Goal: Information Seeking & Learning: Learn about a topic

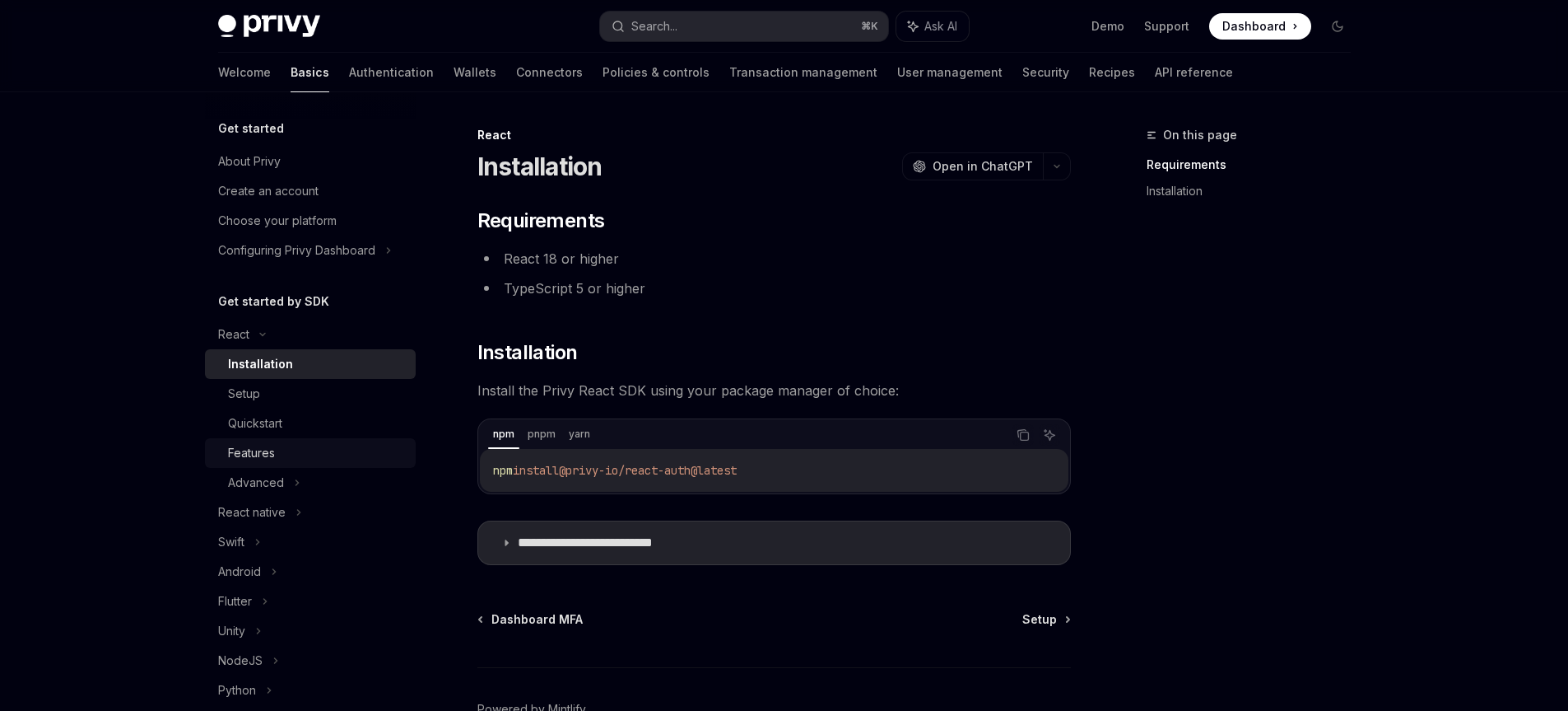
click at [286, 452] on div "Features" at bounding box center [317, 453] width 178 height 20
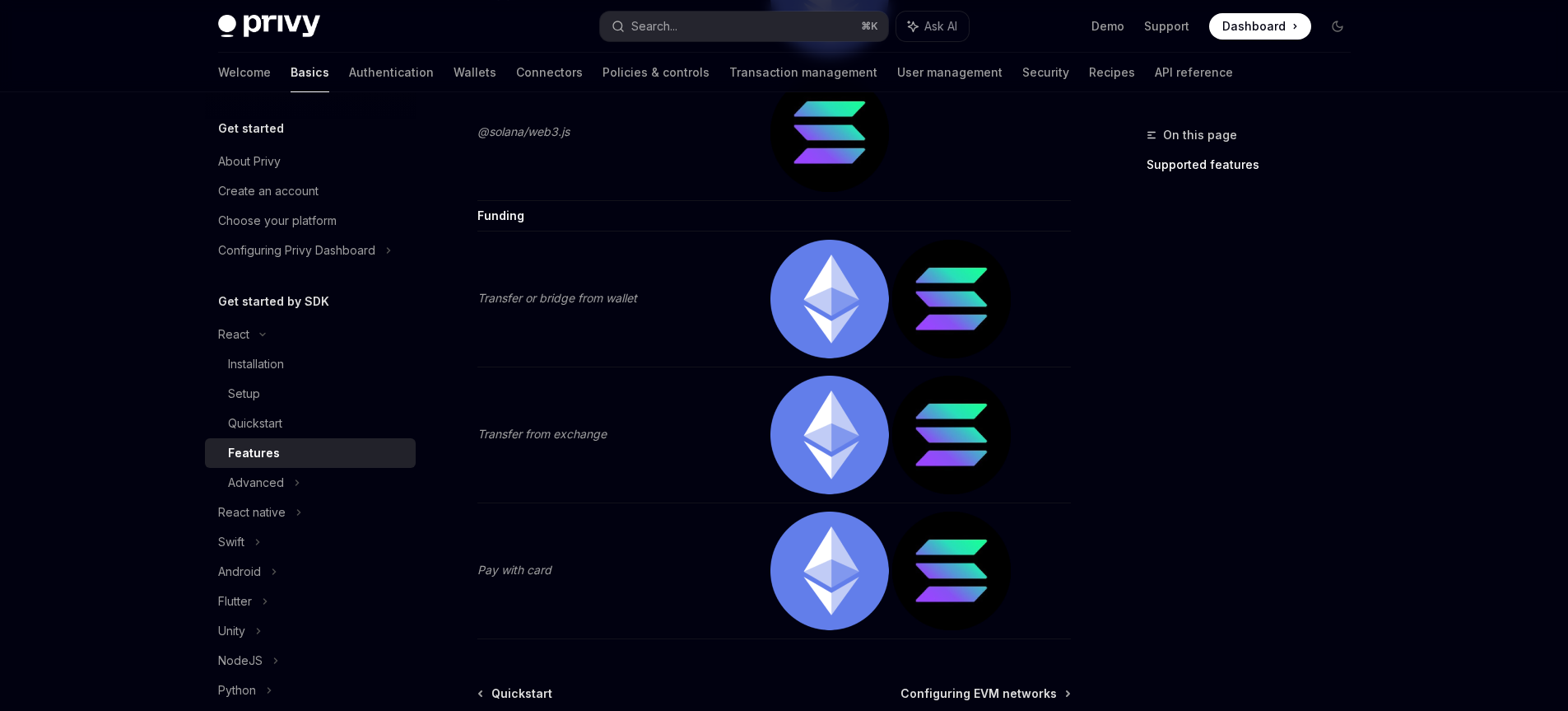
scroll to position [3529, 0]
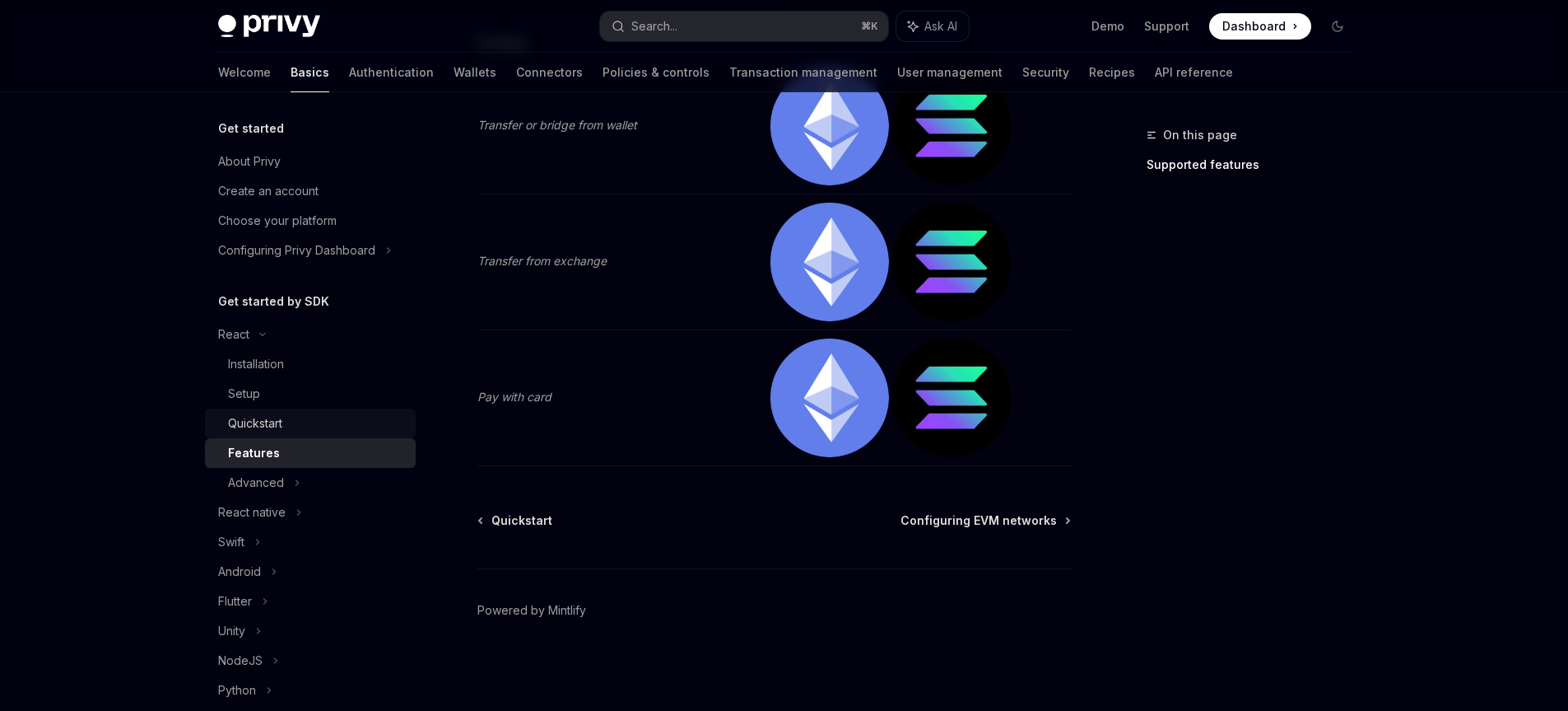
click at [295, 416] on div "Quickstart" at bounding box center [317, 423] width 178 height 20
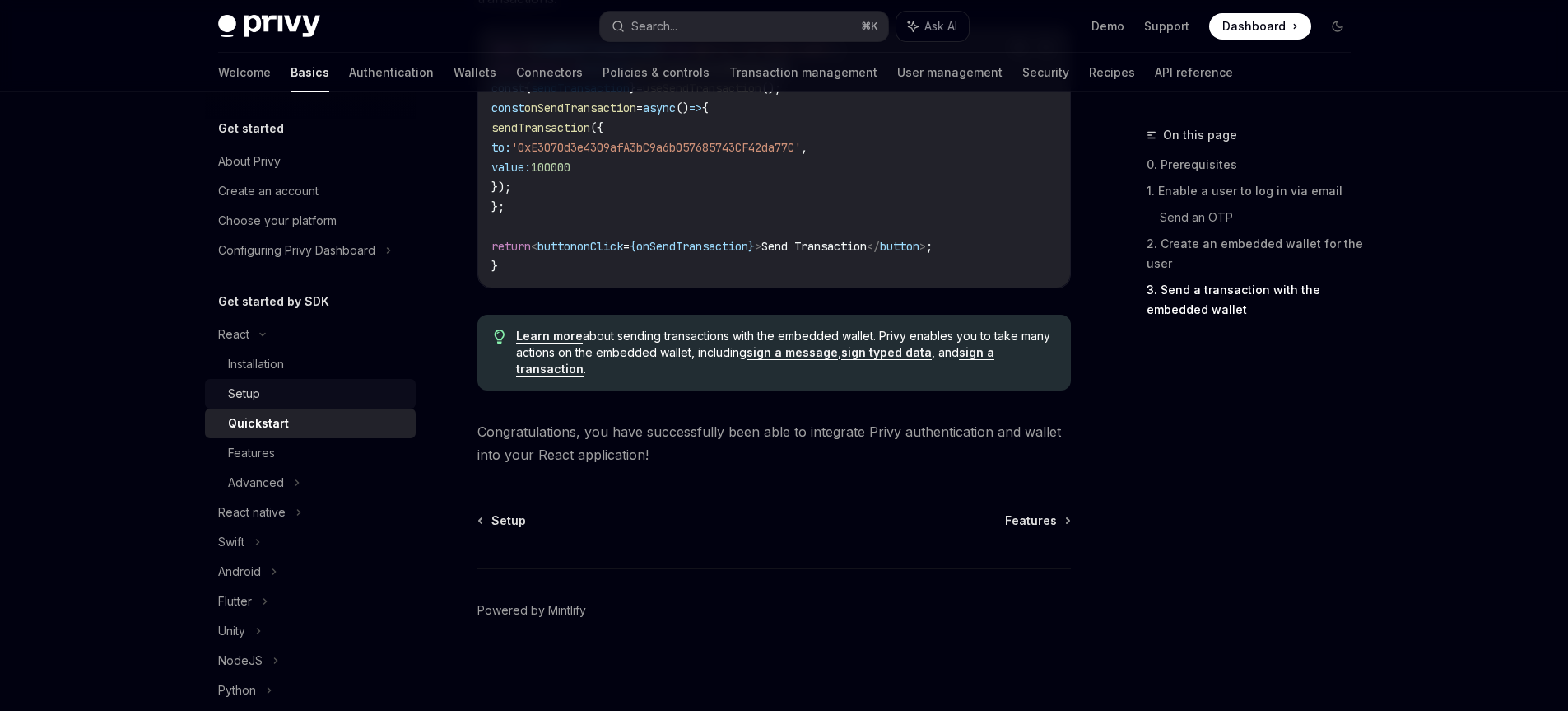
scroll to position [131, 0]
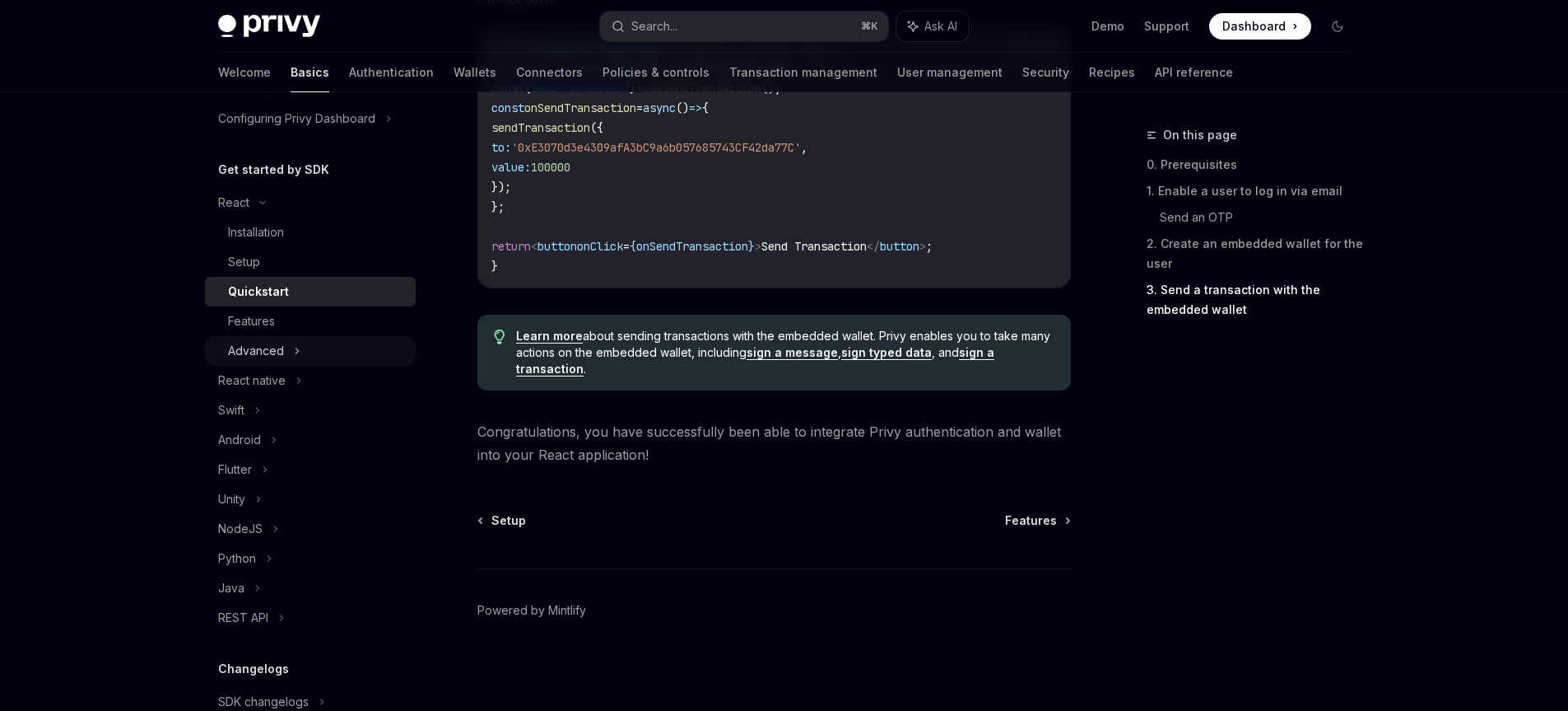
click at [288, 345] on div "Advanced" at bounding box center [310, 350] width 211 height 30
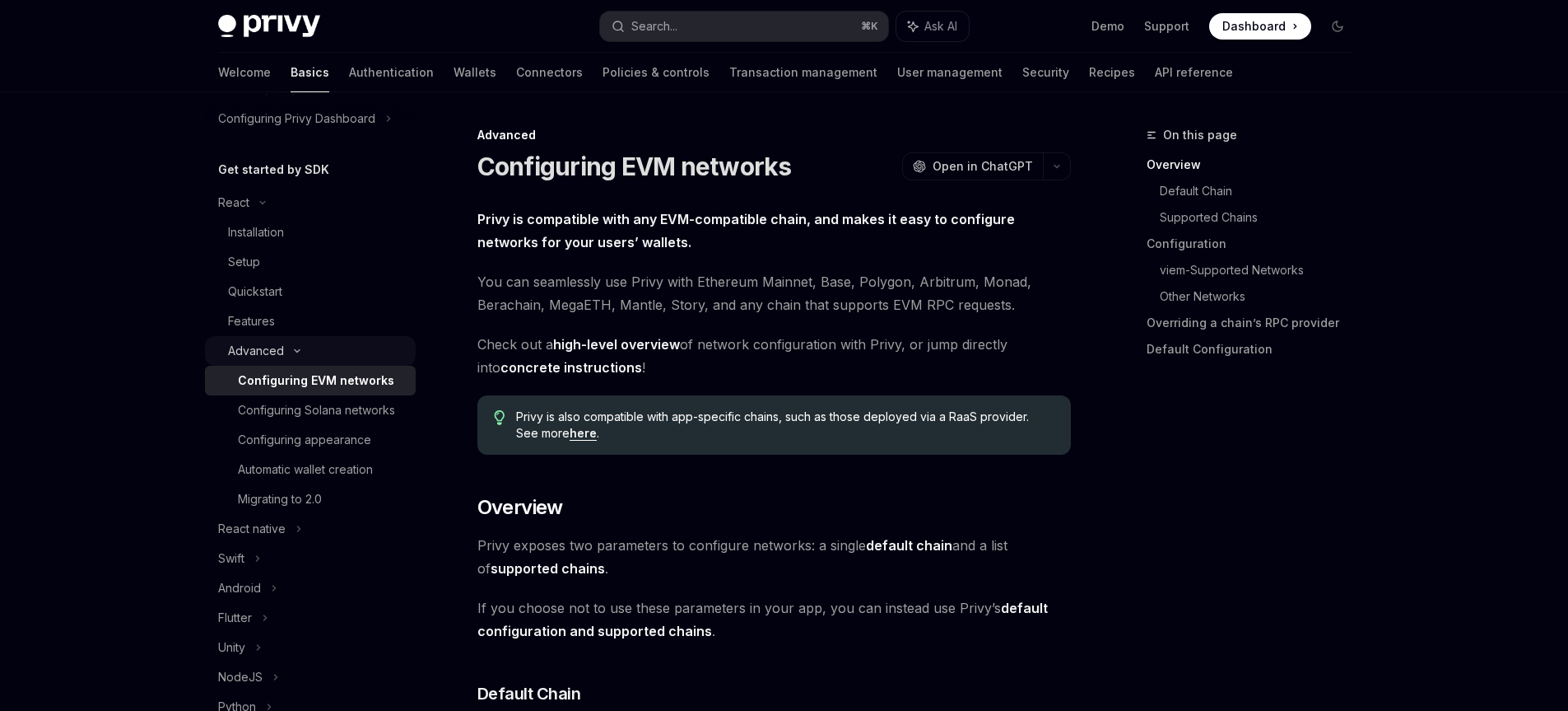
click at [279, 347] on div "Advanced" at bounding box center [256, 350] width 56 height 20
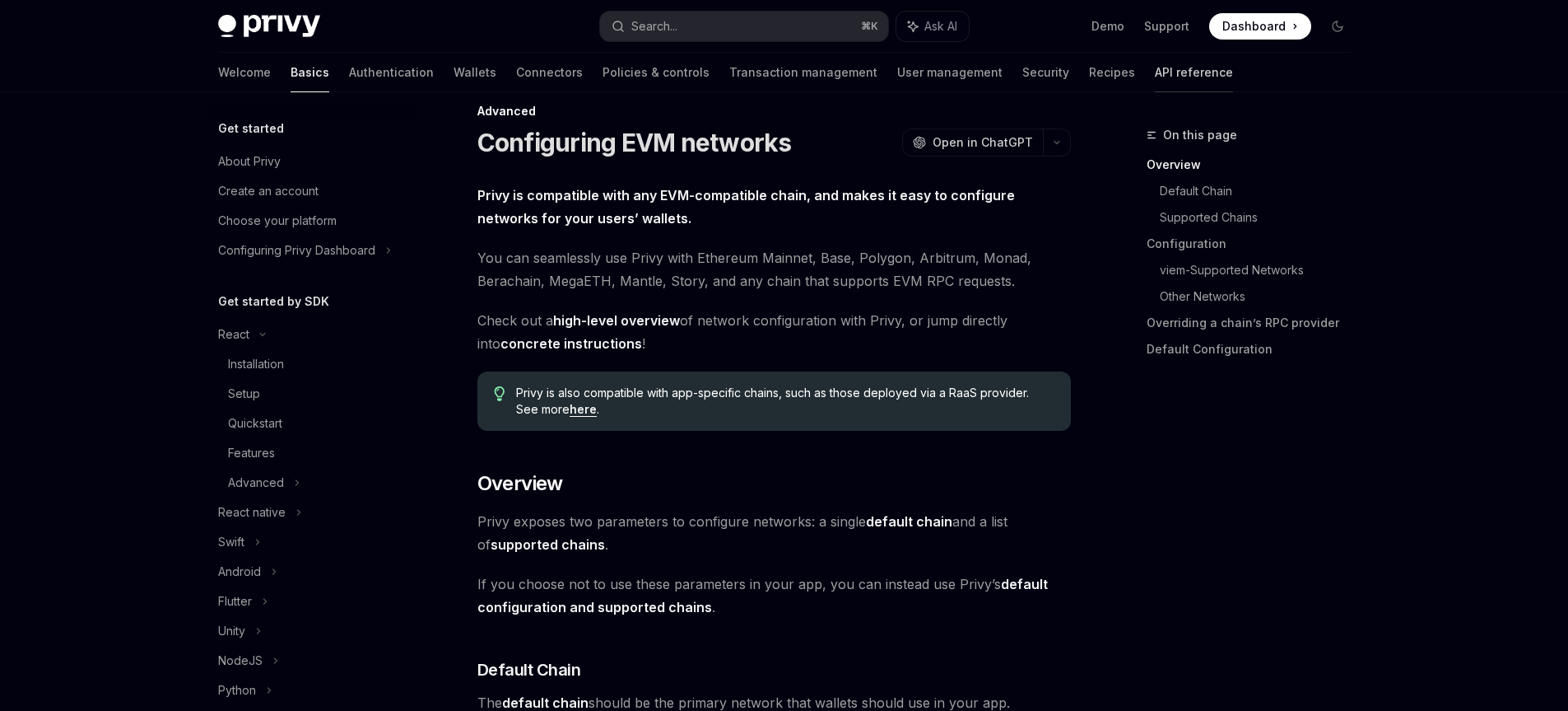
click at [1155, 83] on link "API reference" at bounding box center [1194, 72] width 78 height 40
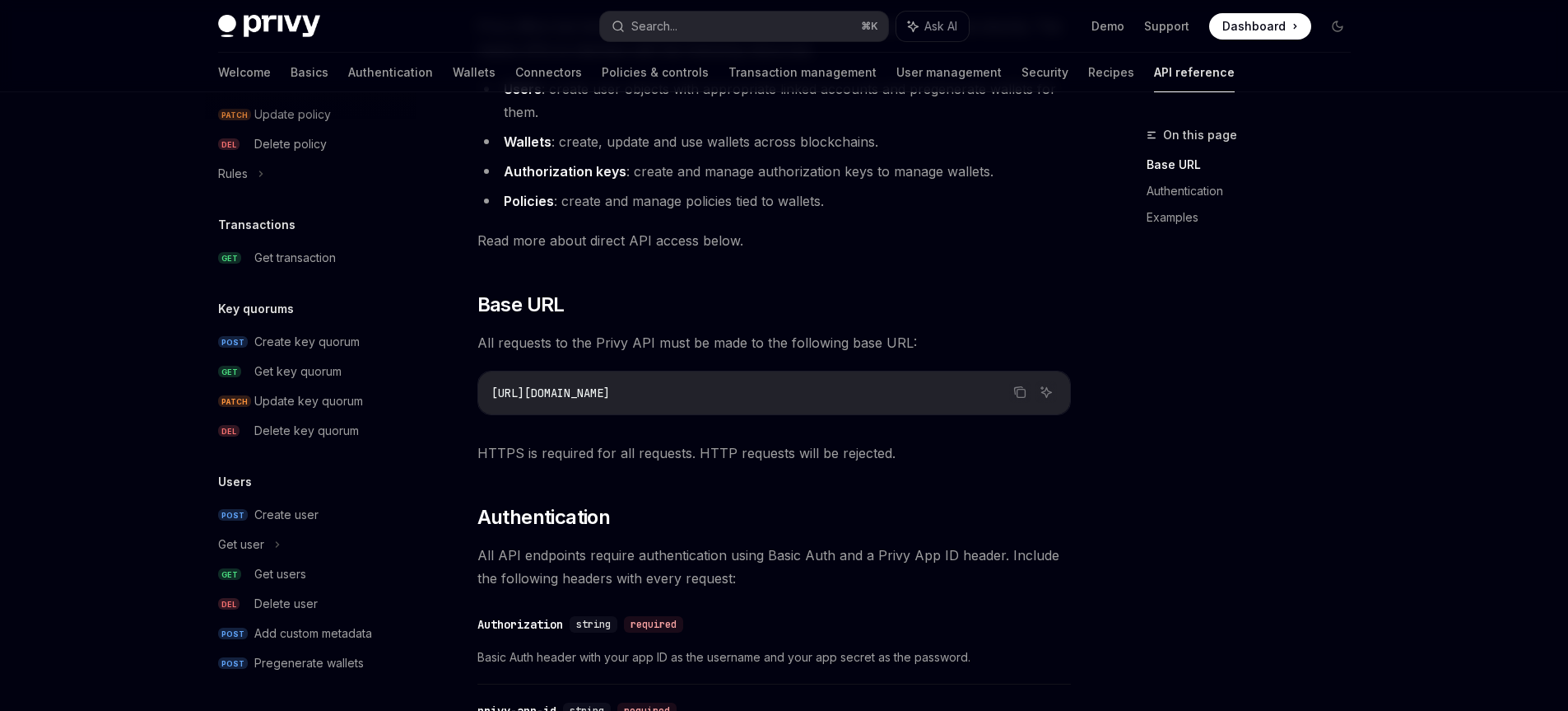
scroll to position [223, 0]
click at [268, 540] on div "Get user" at bounding box center [310, 543] width 211 height 30
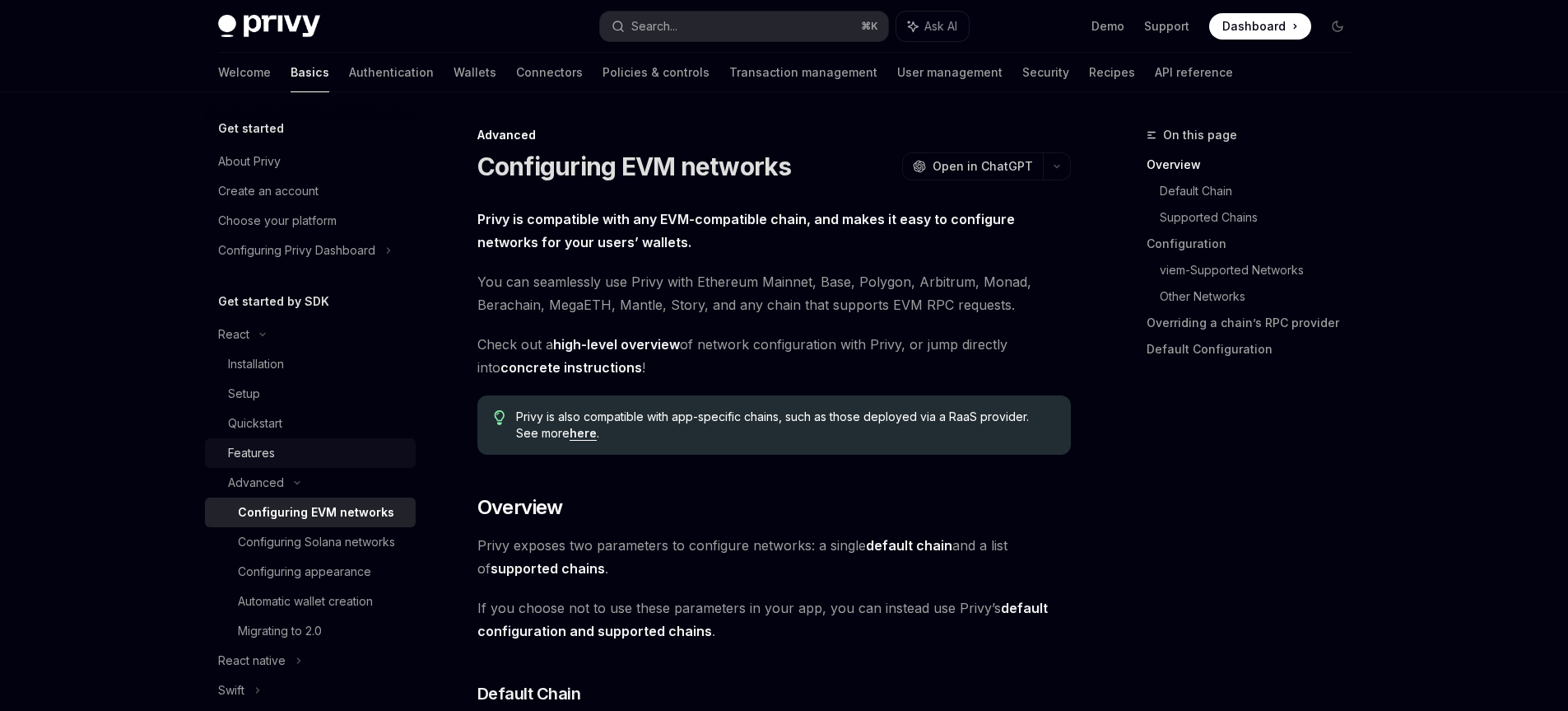
click at [279, 444] on div "Features" at bounding box center [317, 453] width 178 height 20
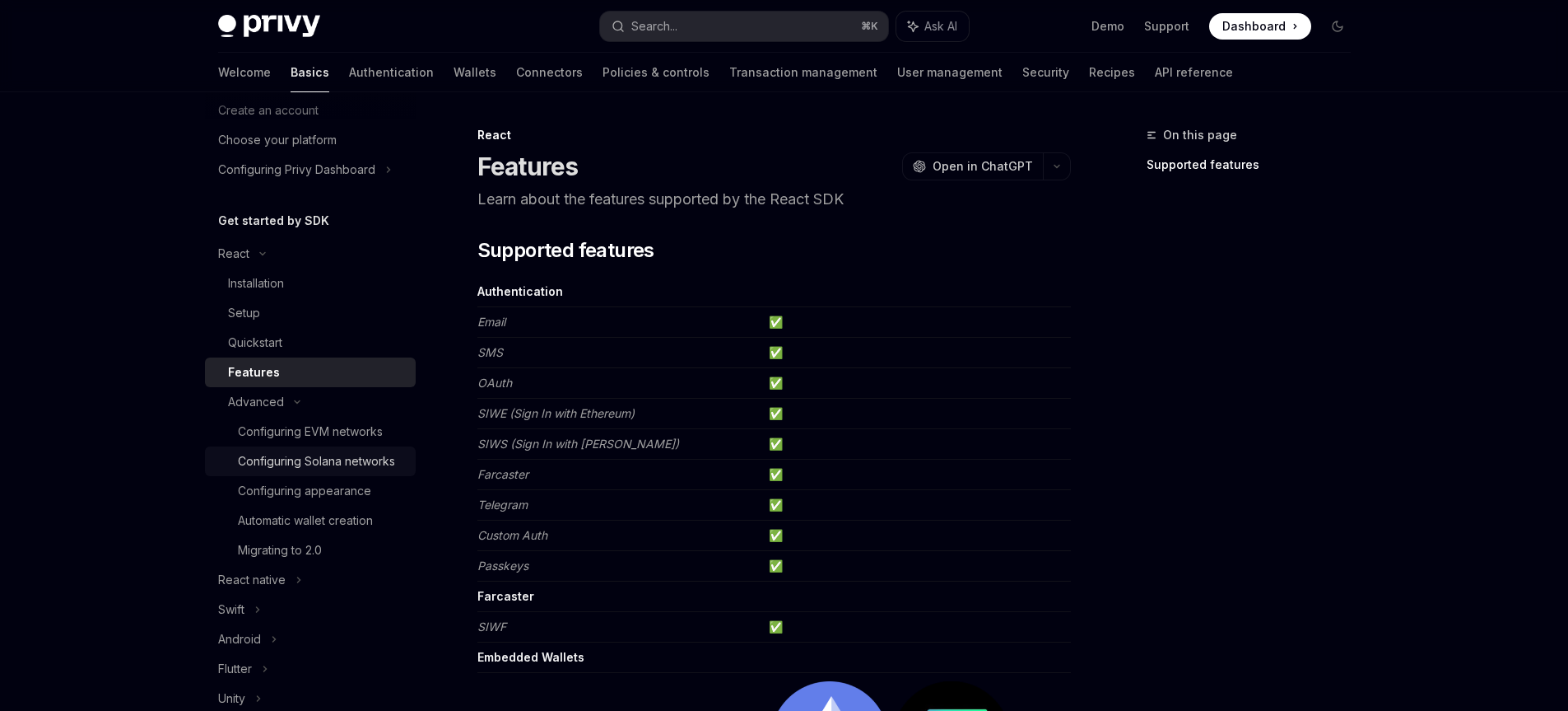
scroll to position [109, 0]
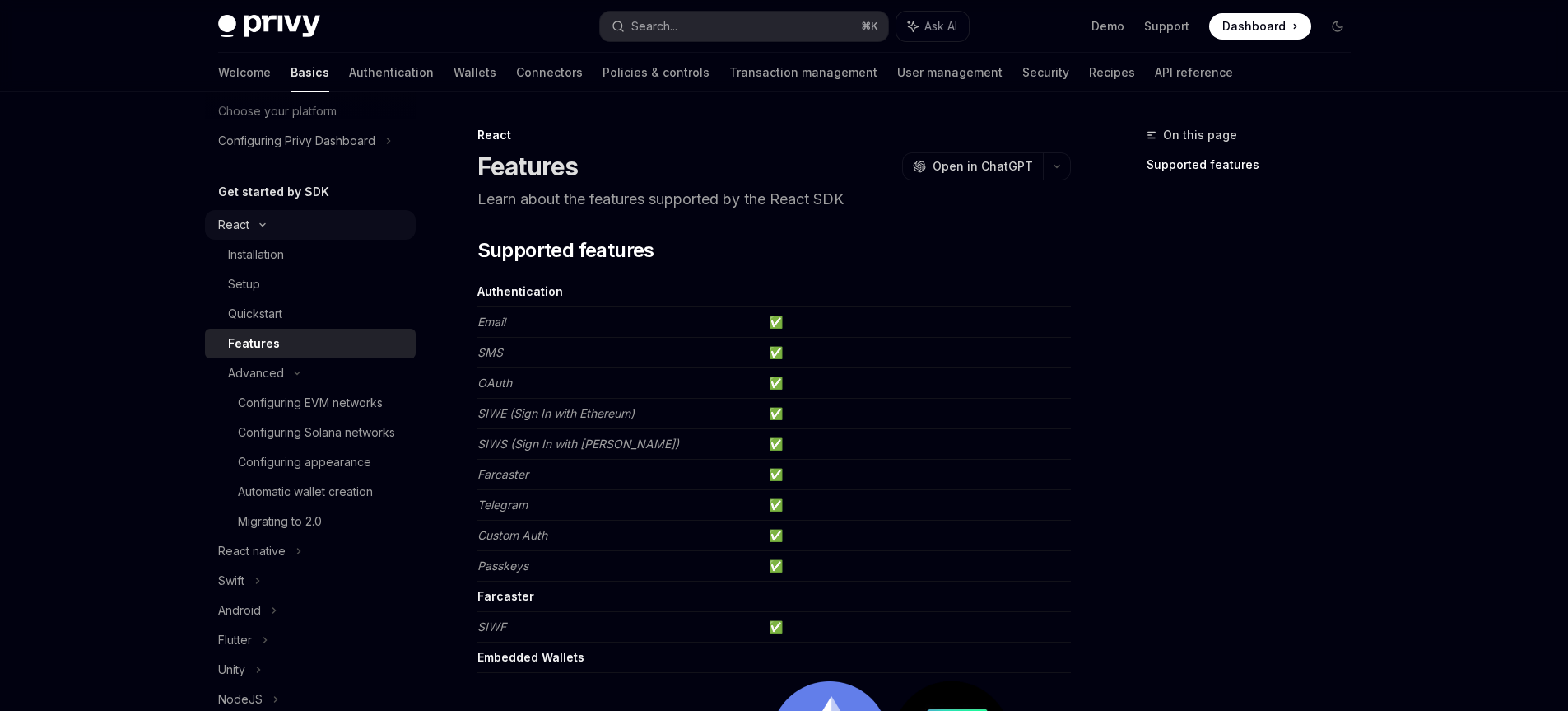
click at [265, 227] on icon at bounding box center [263, 225] width 20 height 7
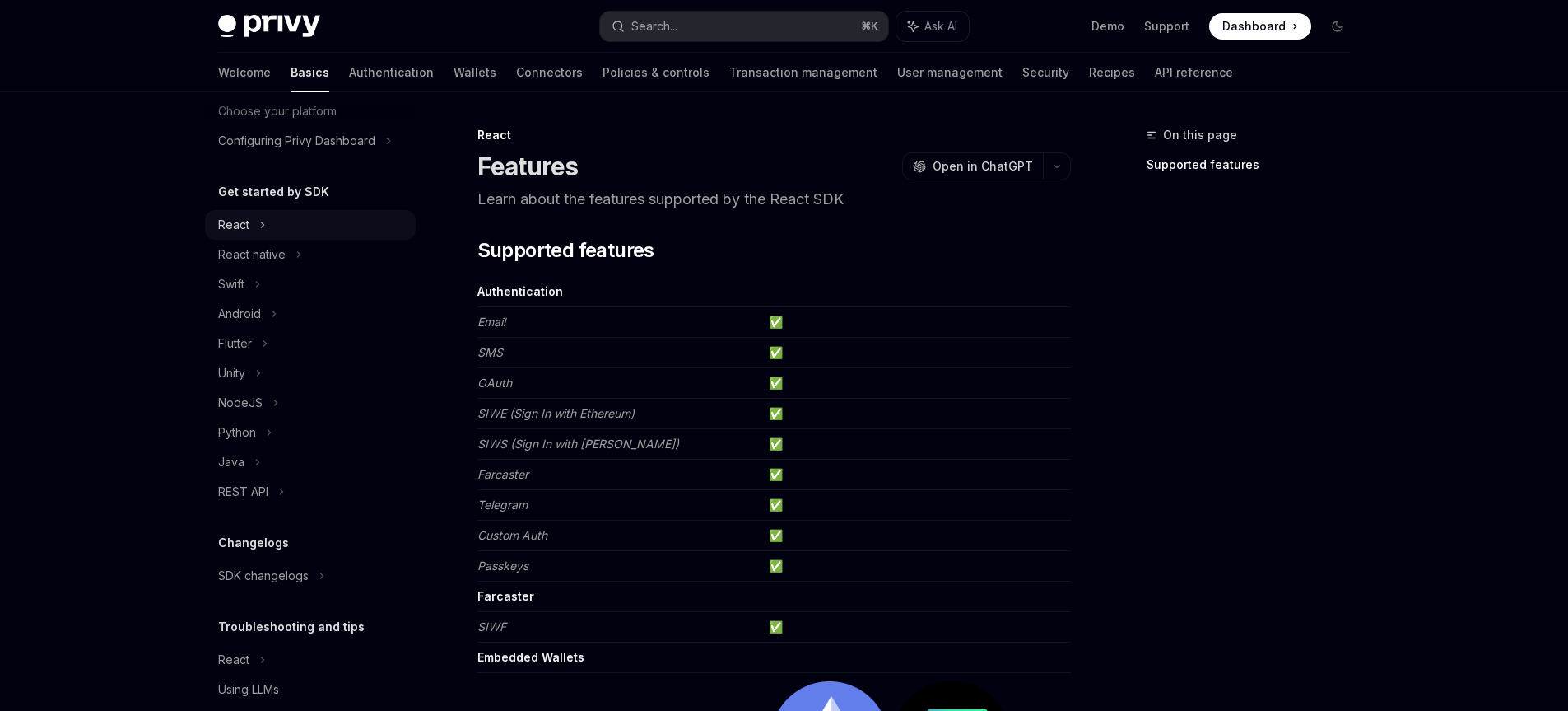
click at [240, 229] on div "React" at bounding box center [233, 225] width 31 height 20
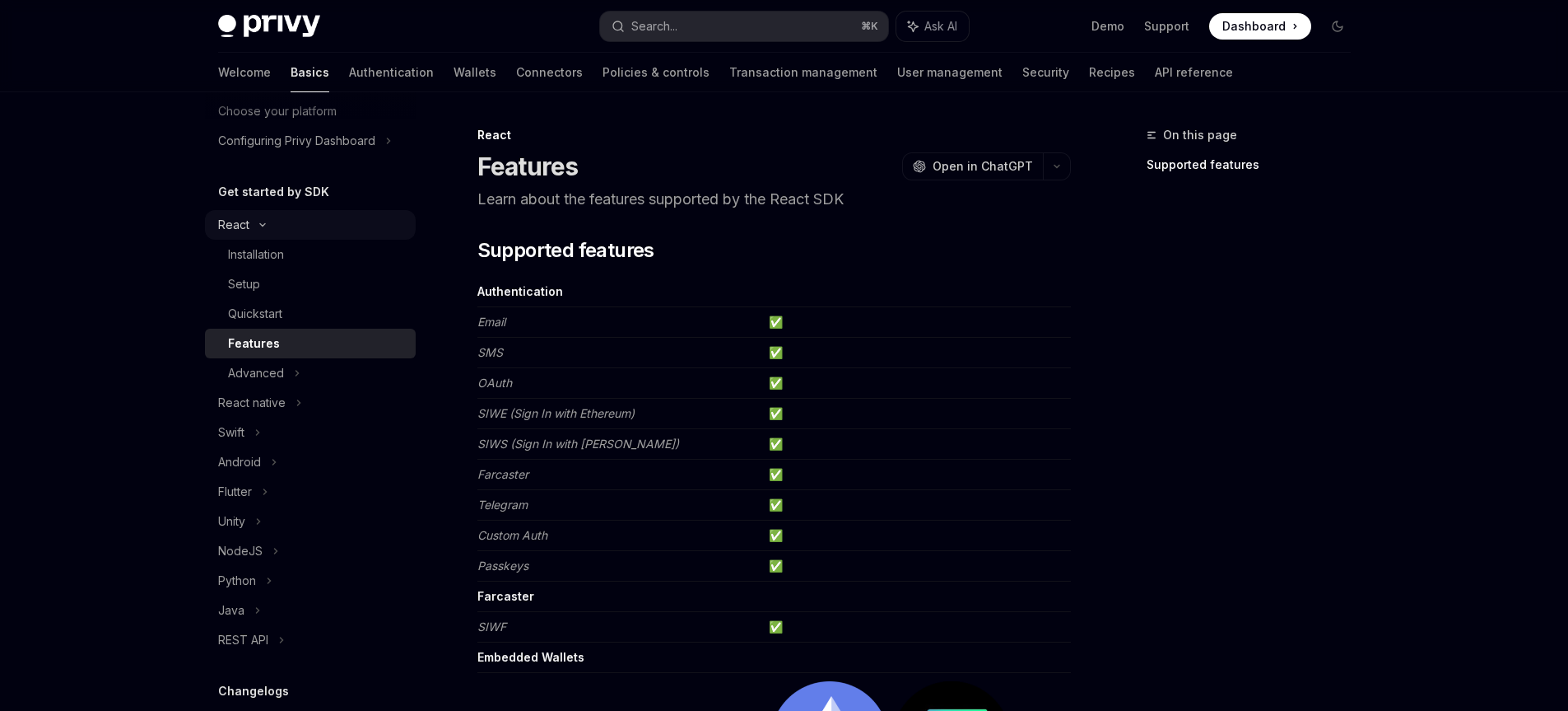
click at [240, 229] on div "React" at bounding box center [233, 225] width 31 height 20
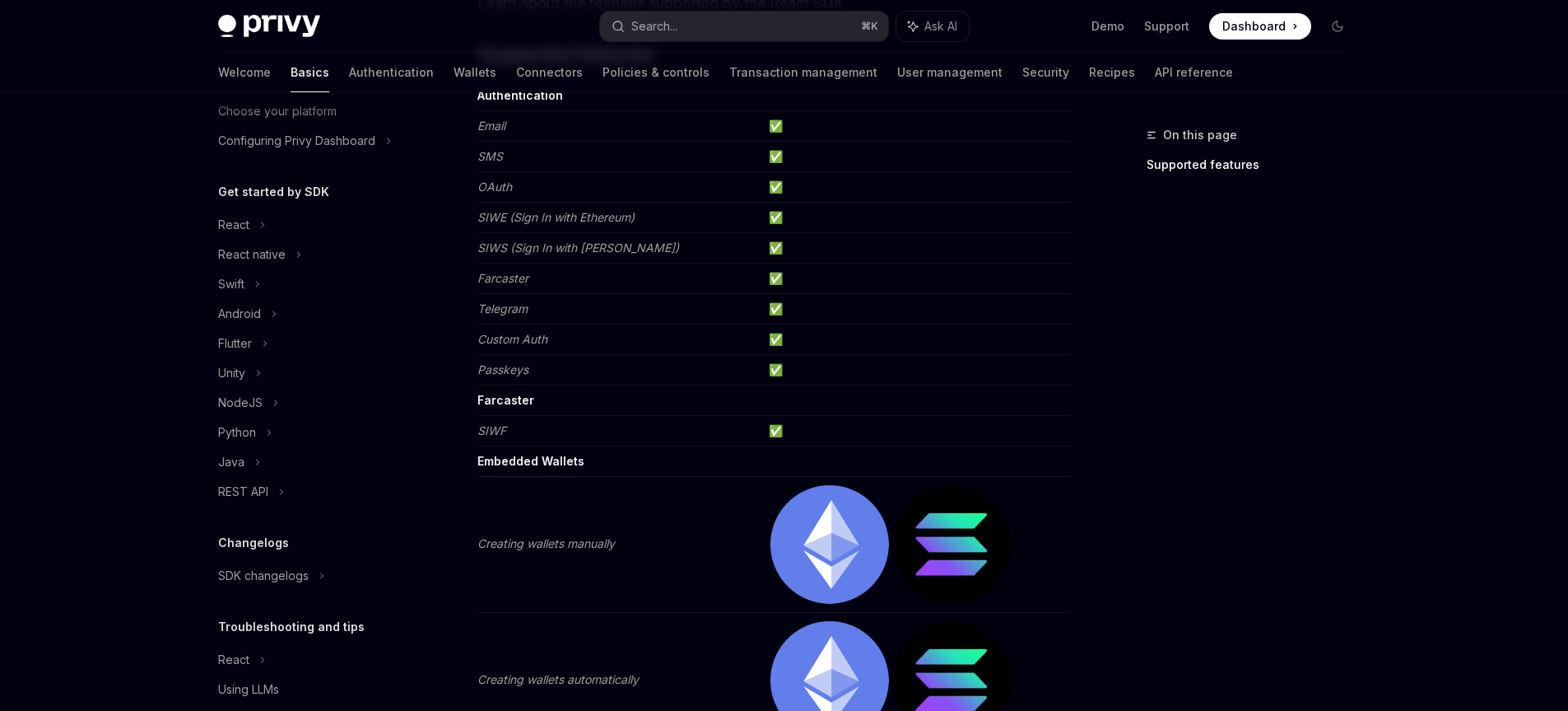
scroll to position [166, 0]
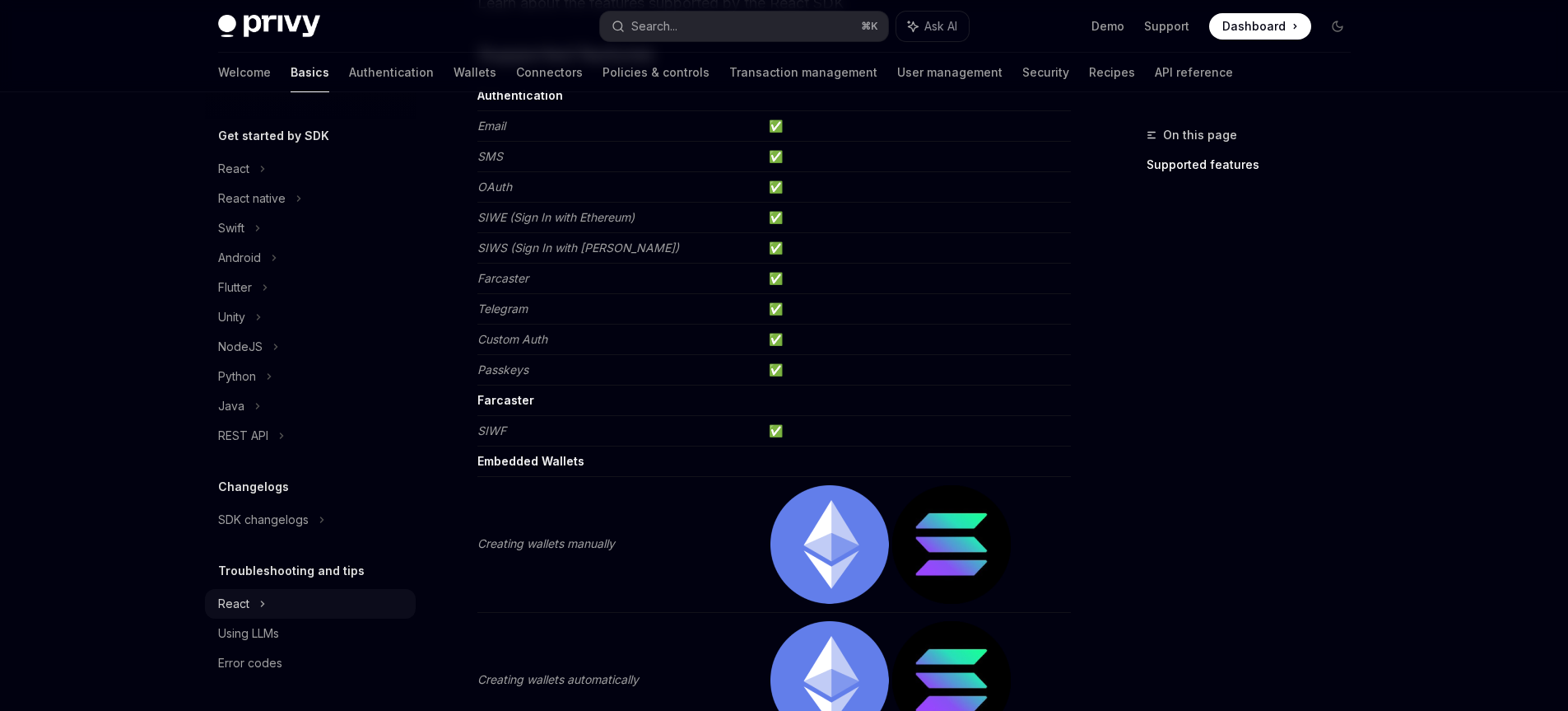
click at [235, 179] on div "React" at bounding box center [233, 168] width 31 height 20
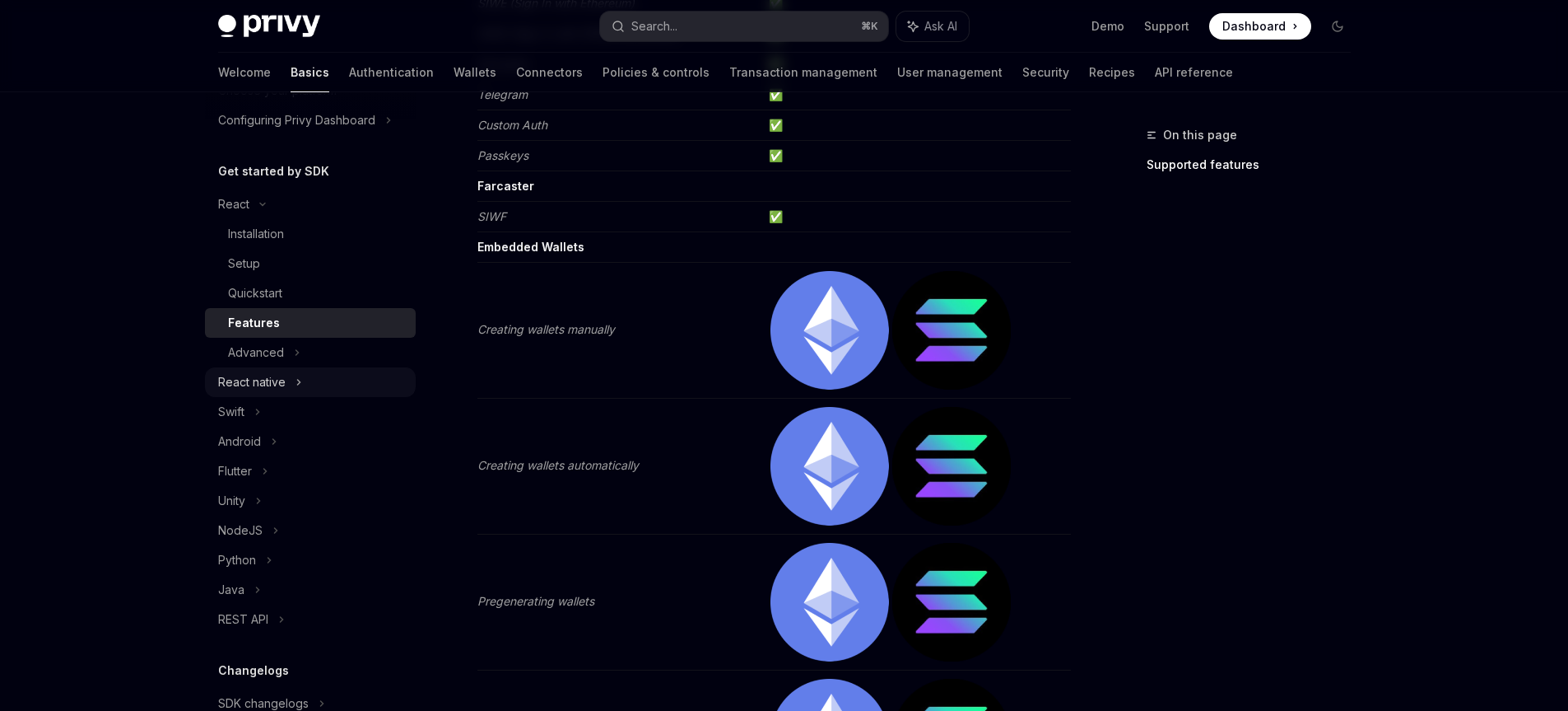
scroll to position [113, 0]
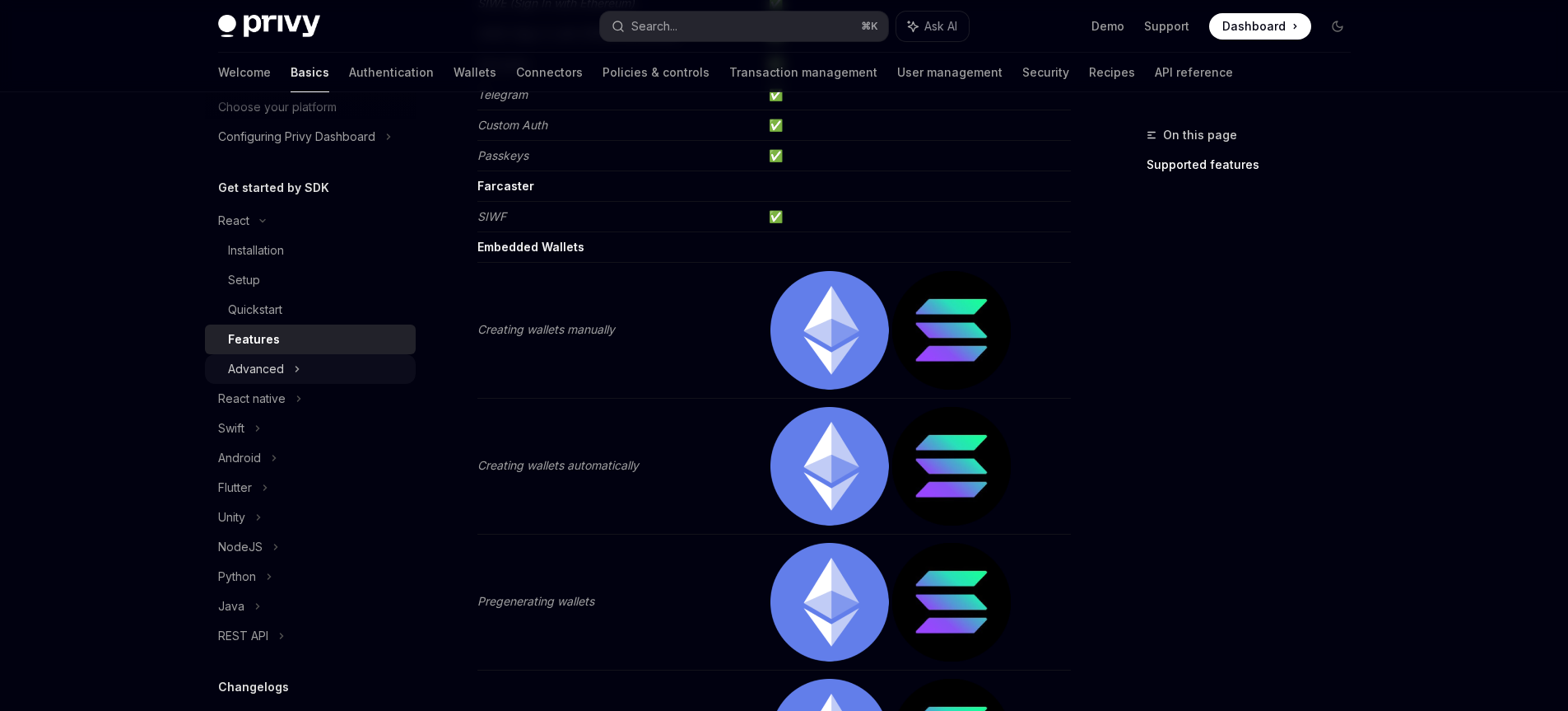
click at [284, 371] on div "Advanced" at bounding box center [310, 368] width 211 height 30
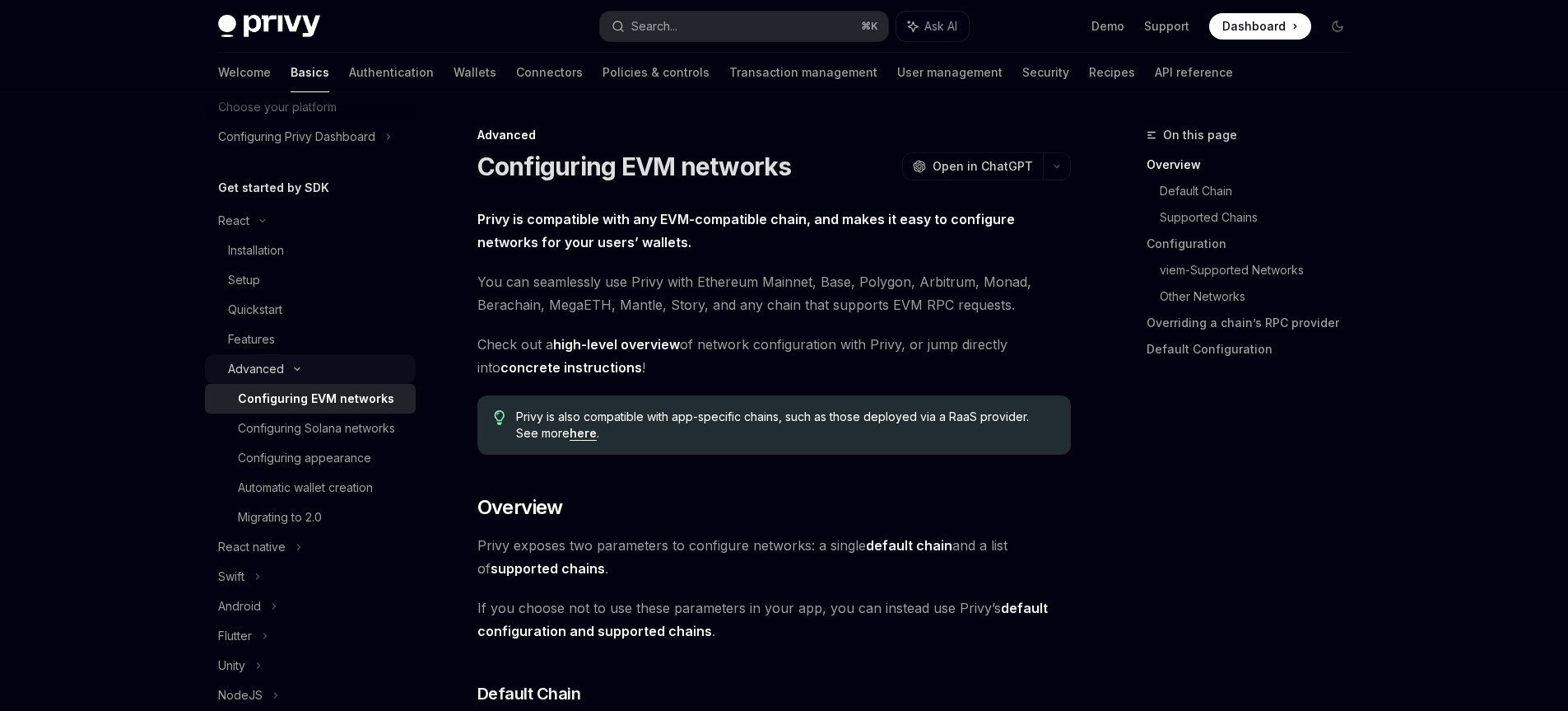
click at [265, 370] on div "Advanced" at bounding box center [256, 368] width 56 height 20
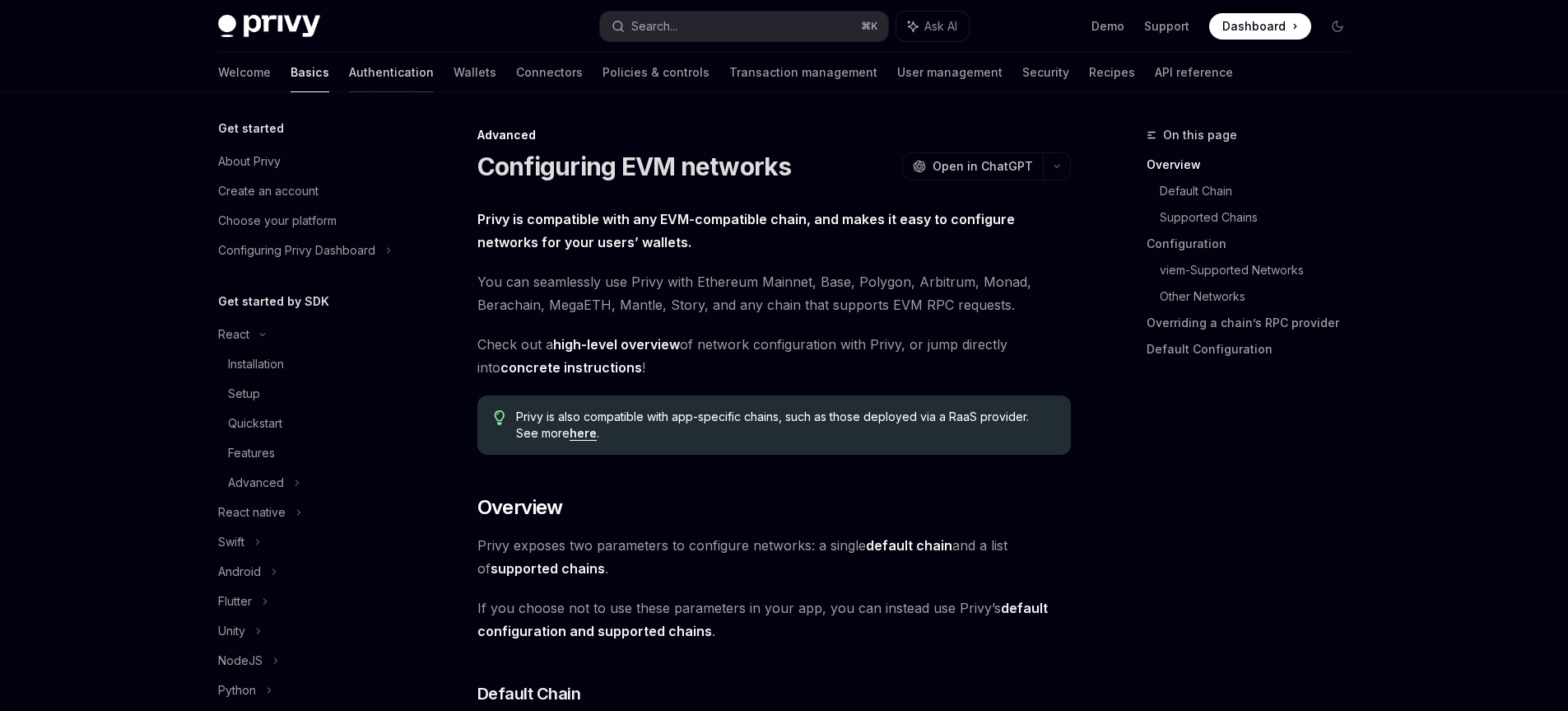
click at [349, 74] on link "Authentication" at bounding box center [391, 72] width 85 height 40
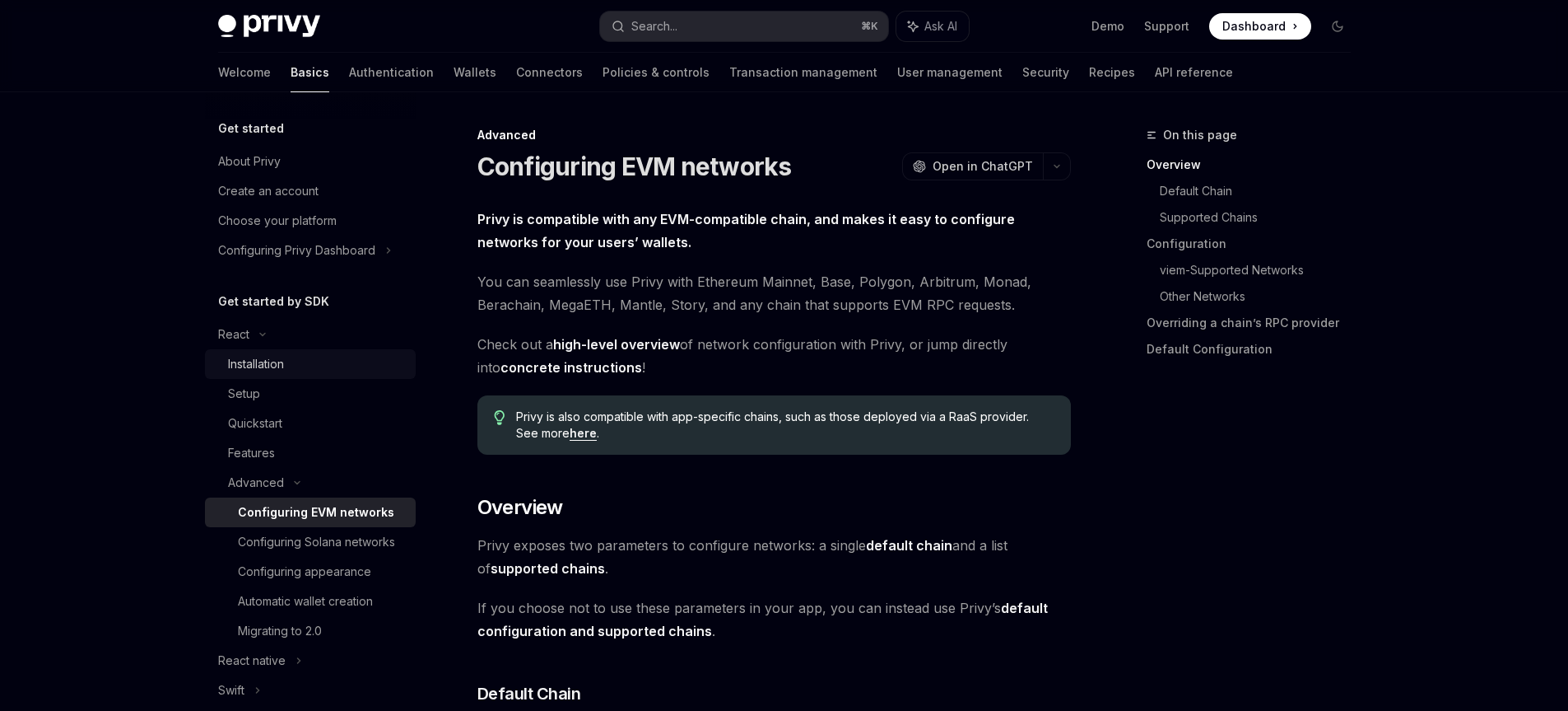
click at [258, 364] on div "Installation" at bounding box center [256, 364] width 56 height 20
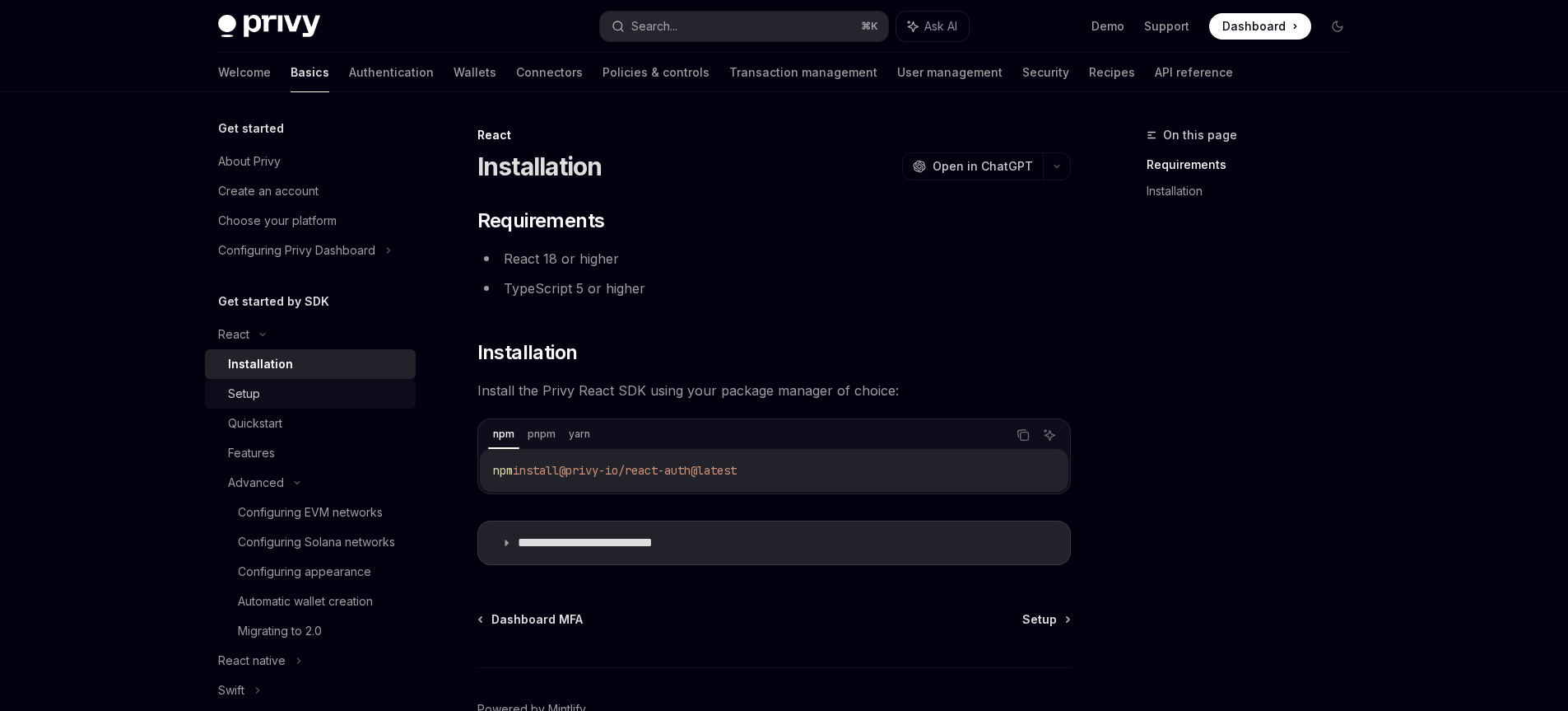
click at [320, 396] on div "Setup" at bounding box center [317, 393] width 178 height 20
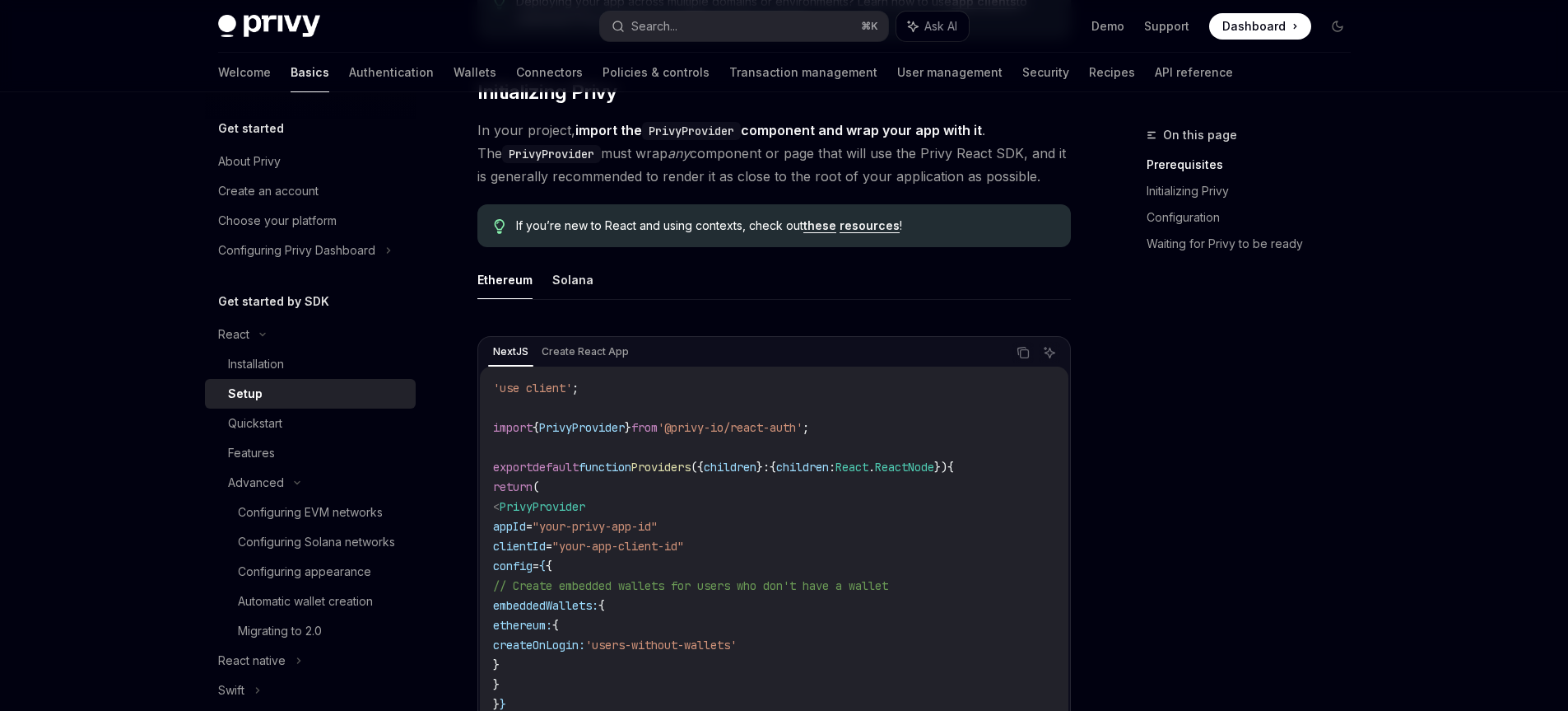
scroll to position [525, 0]
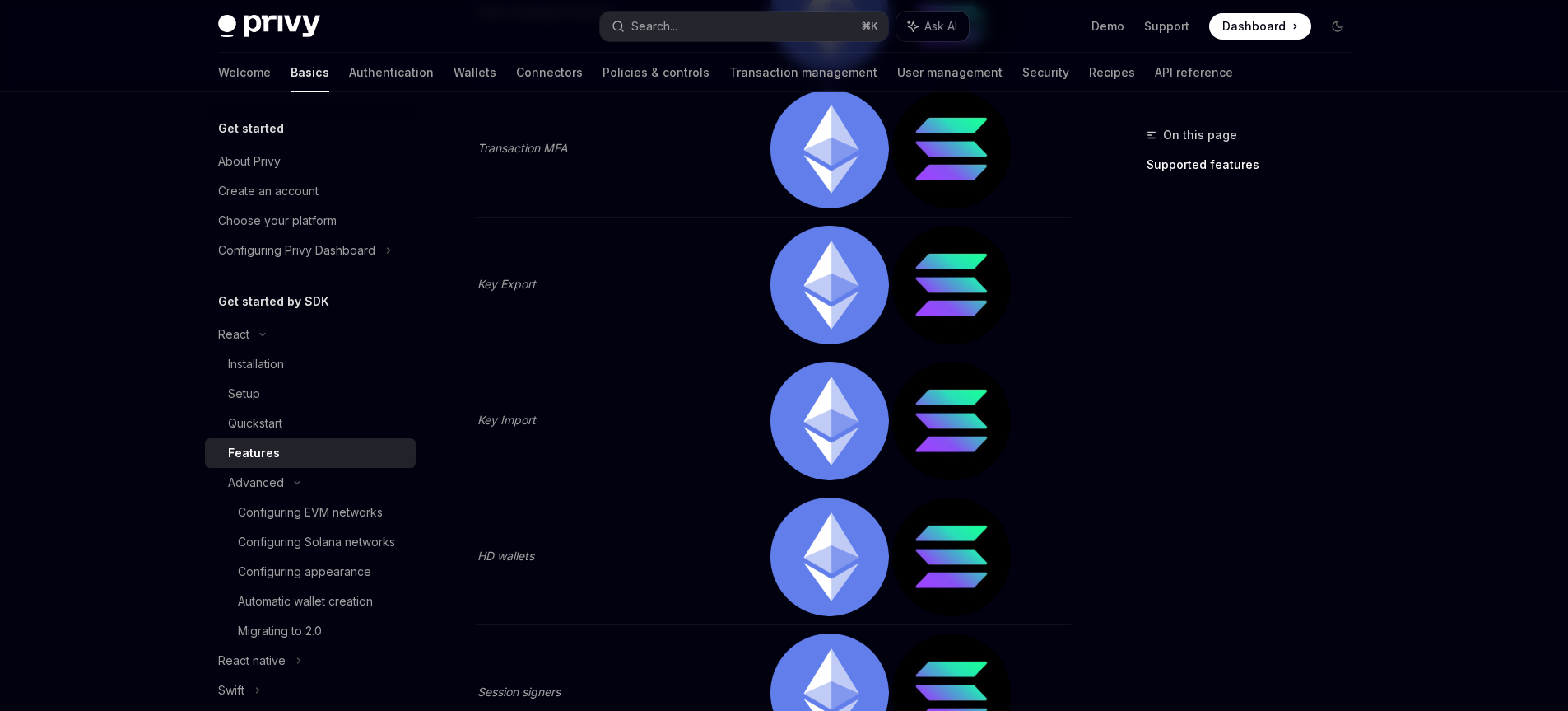
type textarea "*"
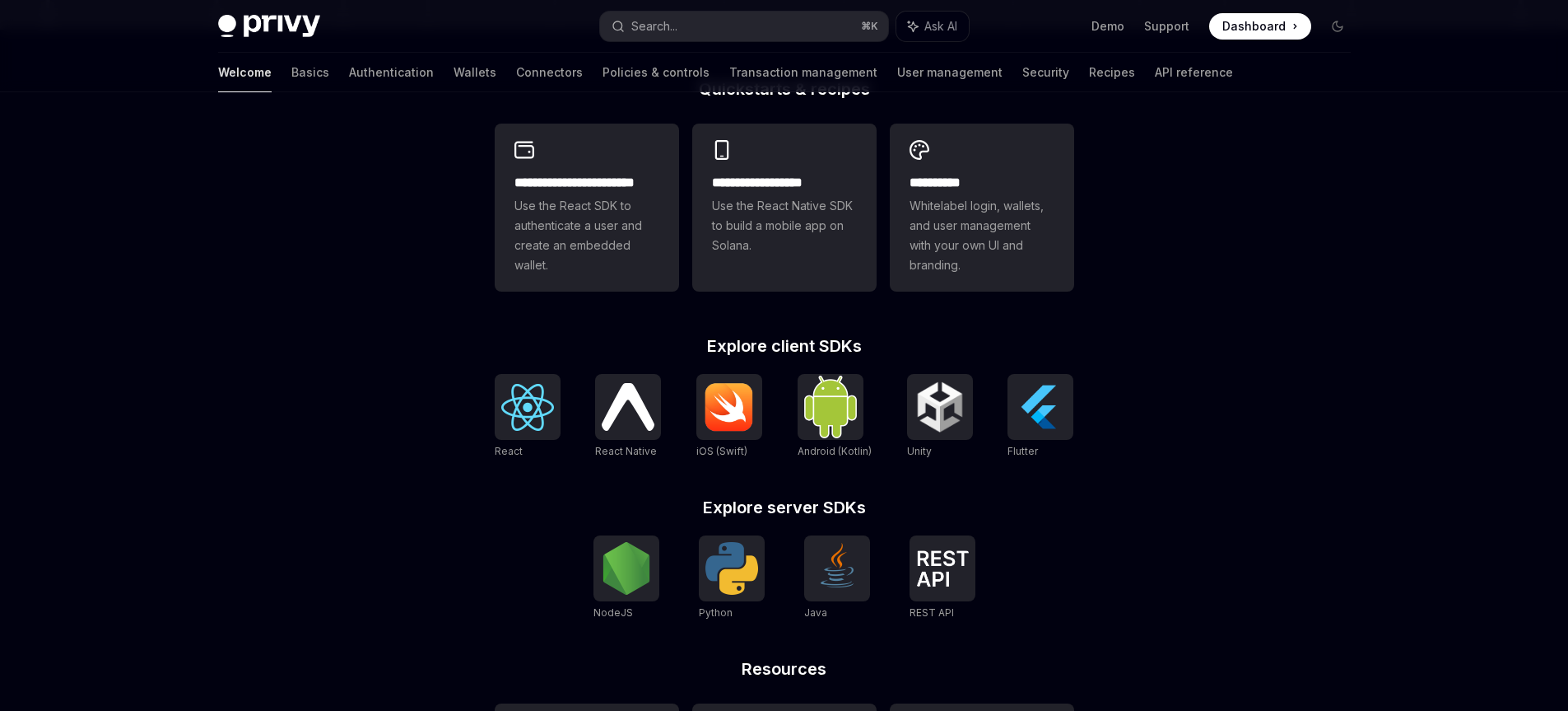
scroll to position [592, 0]
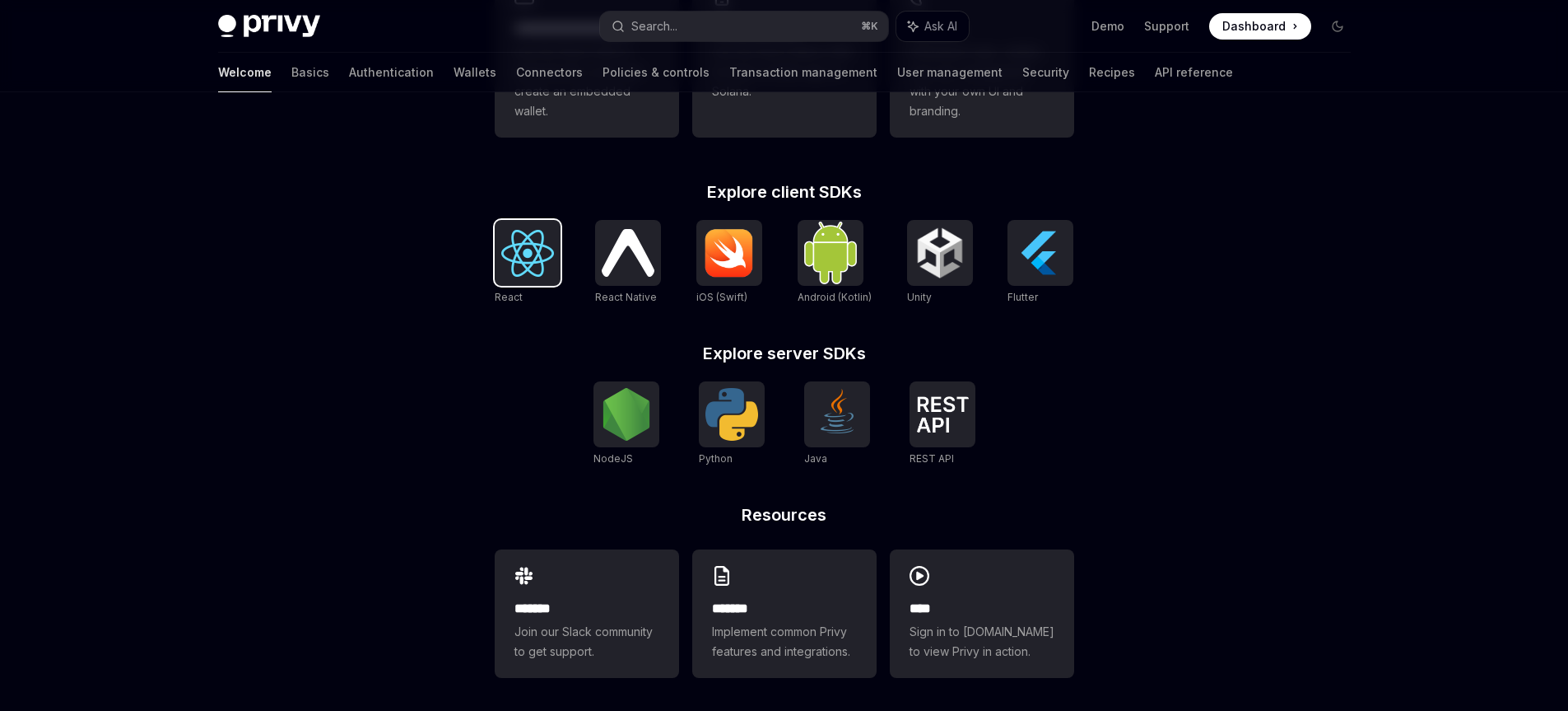
click at [528, 231] on img at bounding box center [527, 252] width 52 height 47
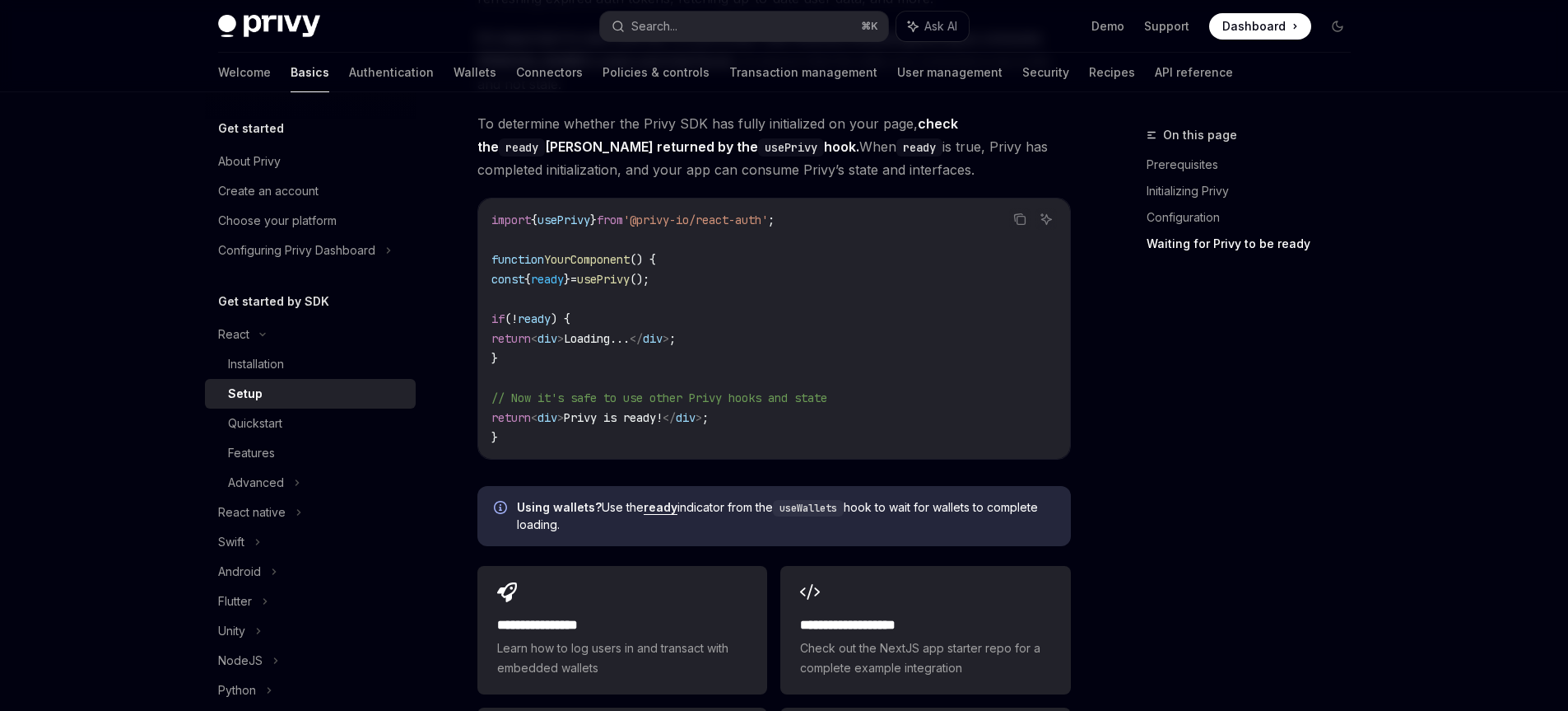
scroll to position [2008, 0]
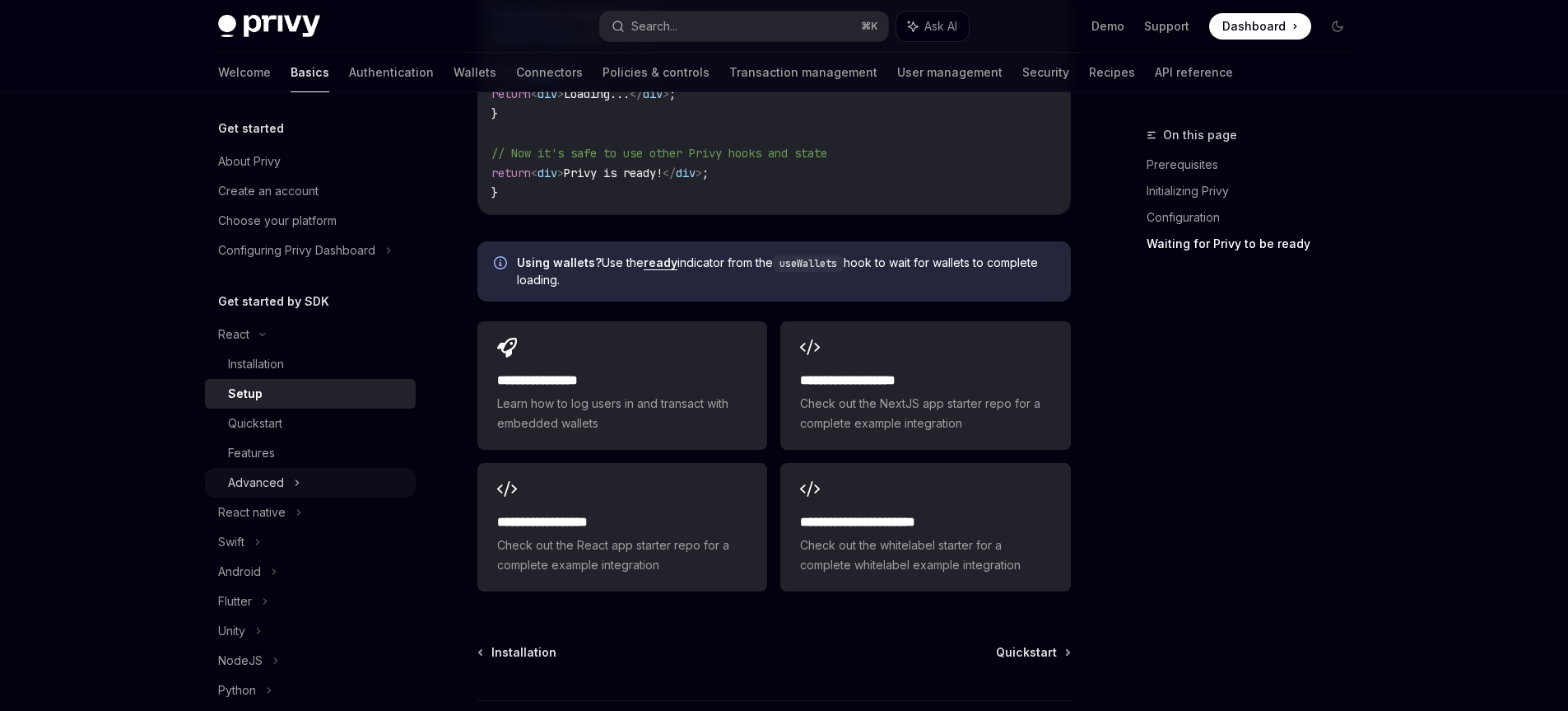
click at [303, 484] on div "Advanced" at bounding box center [310, 482] width 211 height 30
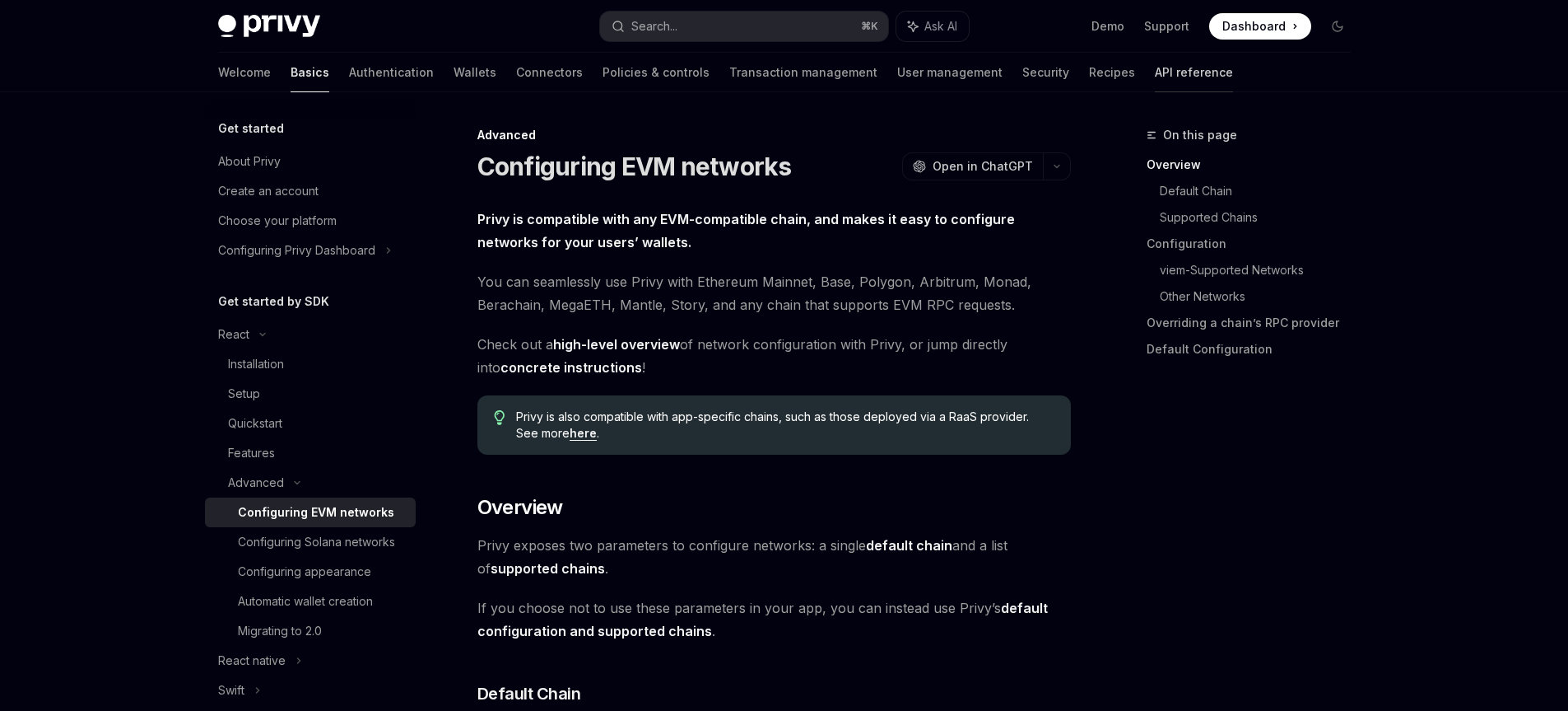
click at [1155, 76] on link "API reference" at bounding box center [1194, 72] width 78 height 40
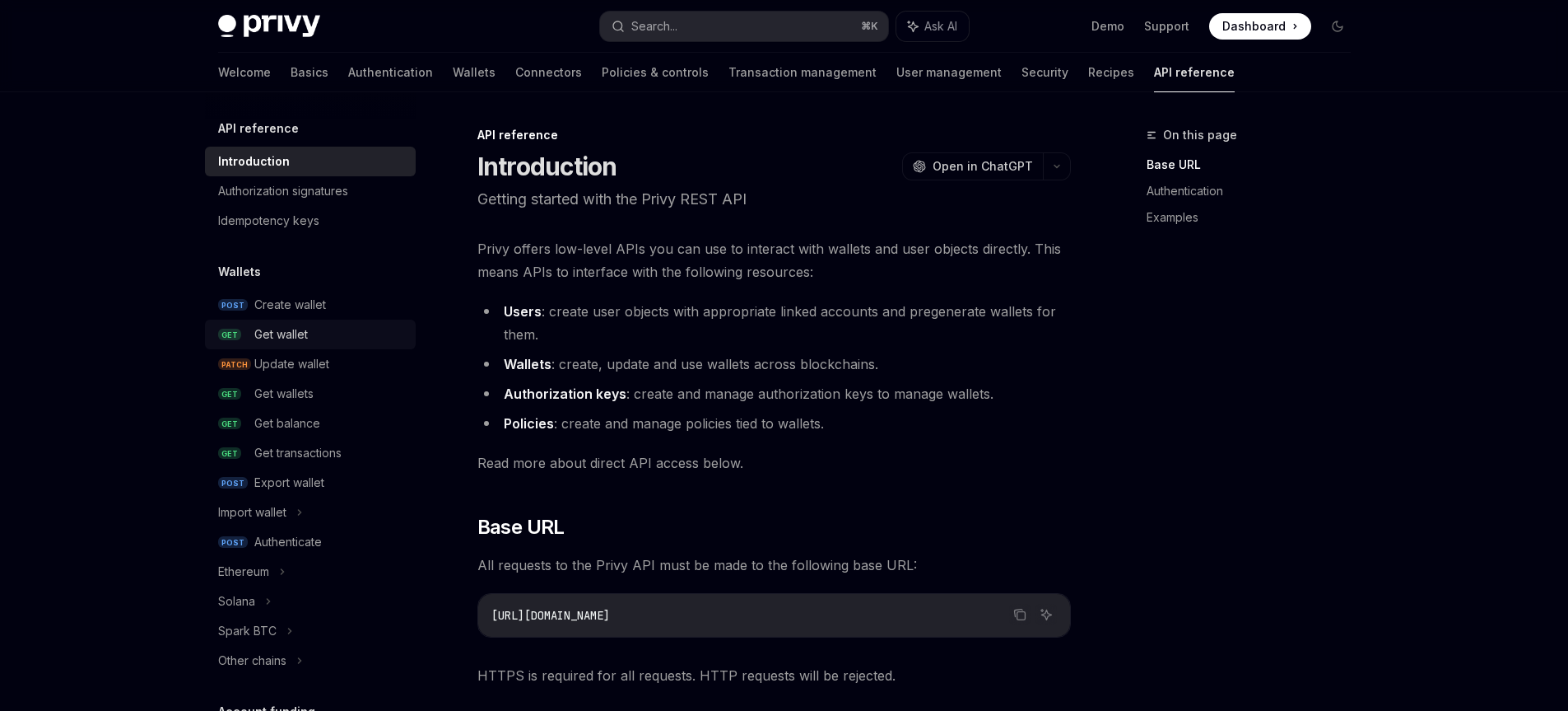
click at [306, 329] on div "Get wallet" at bounding box center [281, 334] width 53 height 20
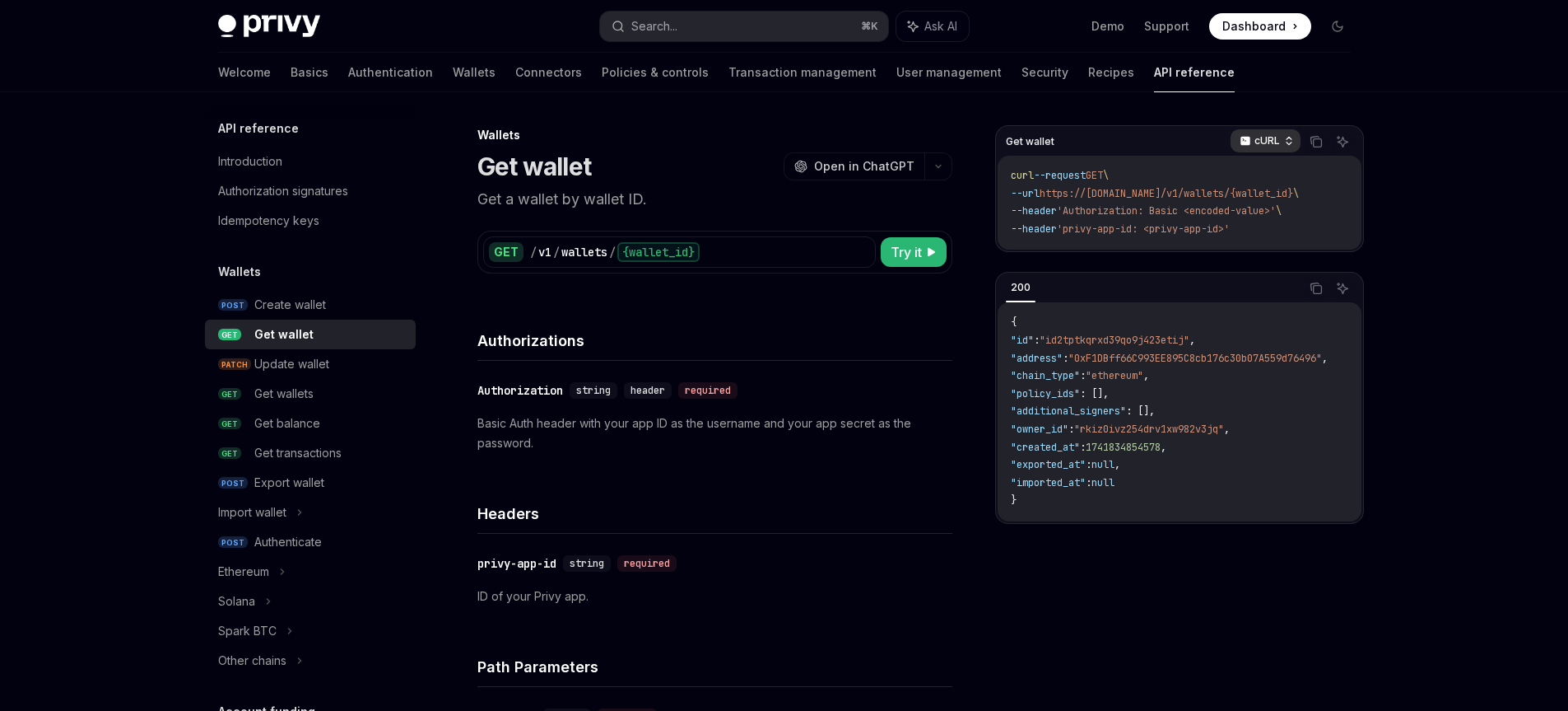
click at [1262, 144] on p "cURL" at bounding box center [1267, 141] width 26 height 13
click at [516, 70] on link "Connectors" at bounding box center [549, 72] width 67 height 40
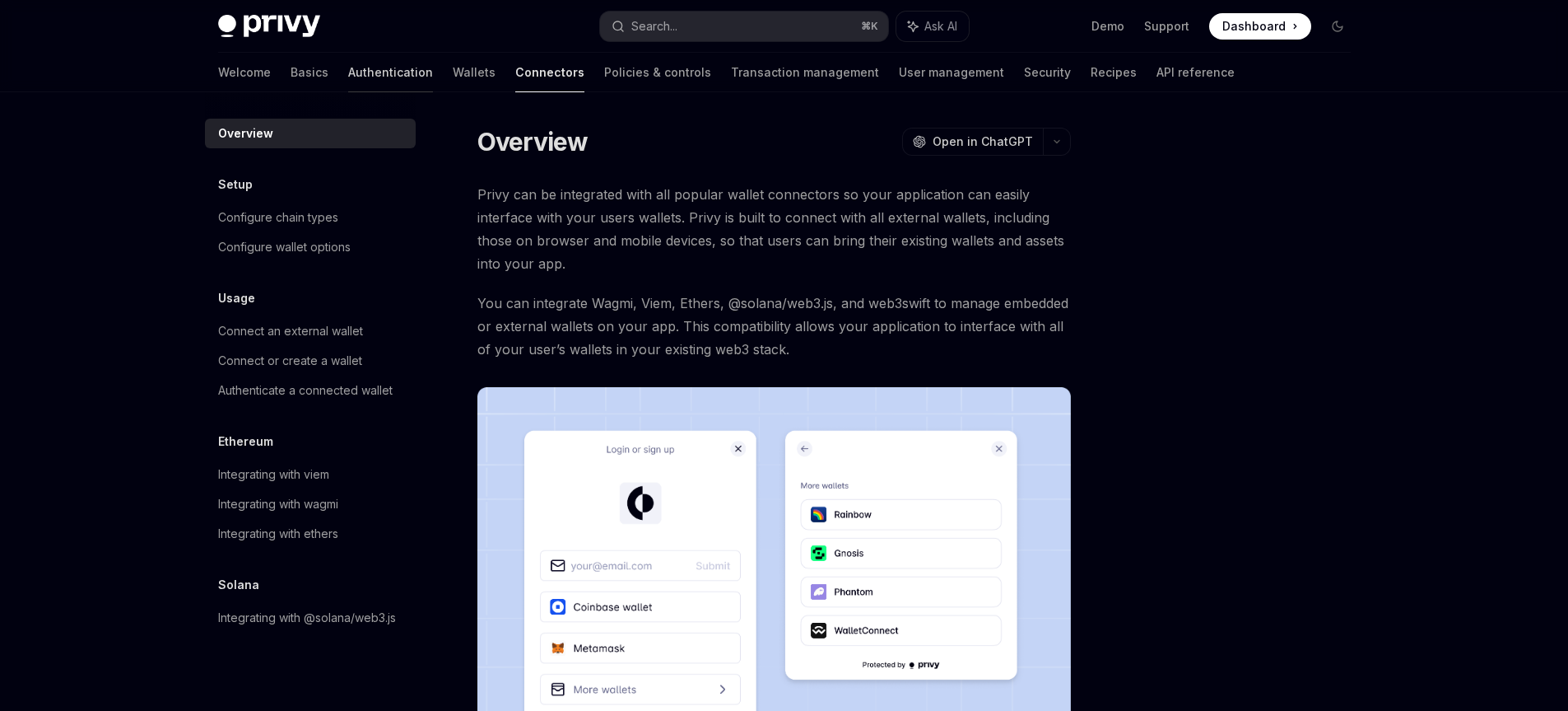
click at [348, 76] on link "Authentication" at bounding box center [390, 72] width 85 height 40
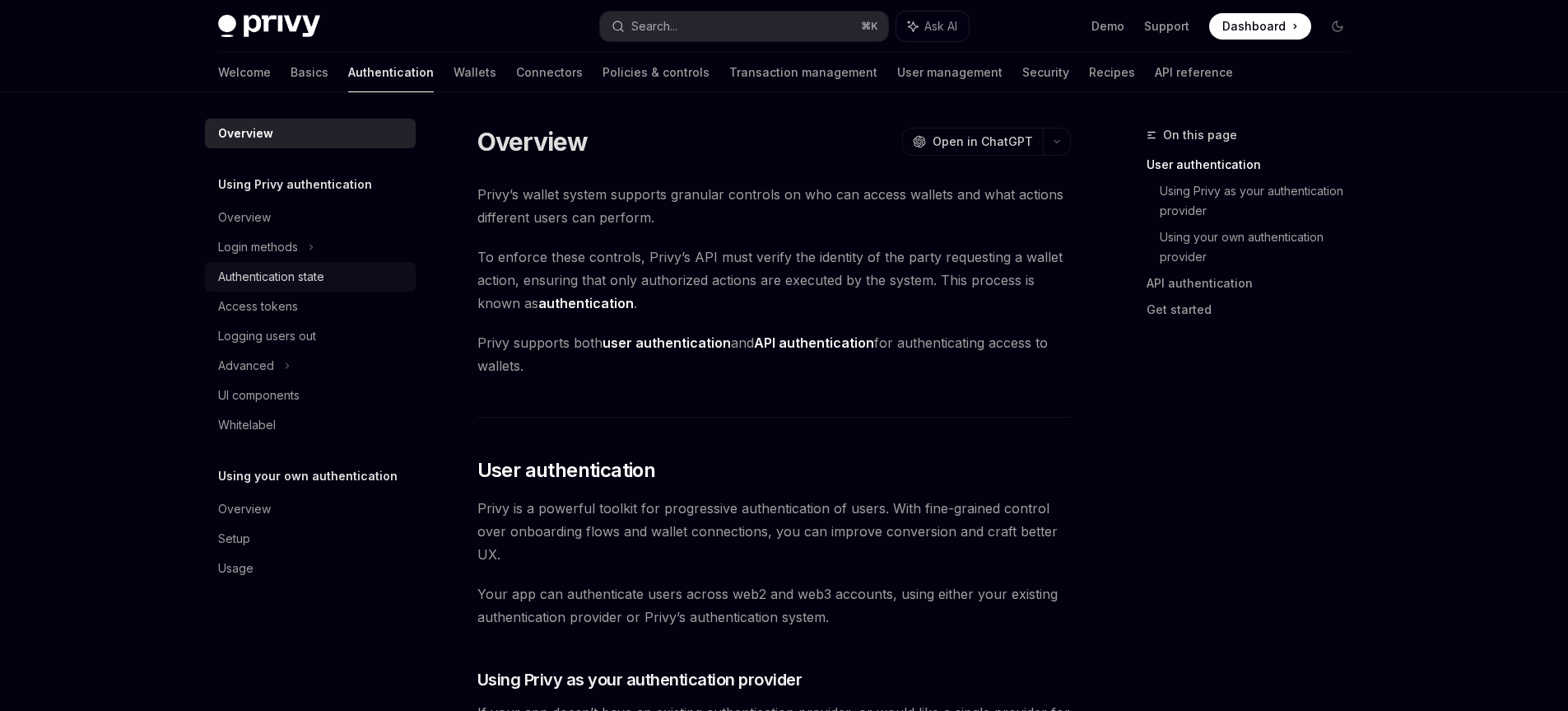
click at [297, 271] on div "Authentication state" at bounding box center [271, 276] width 107 height 20
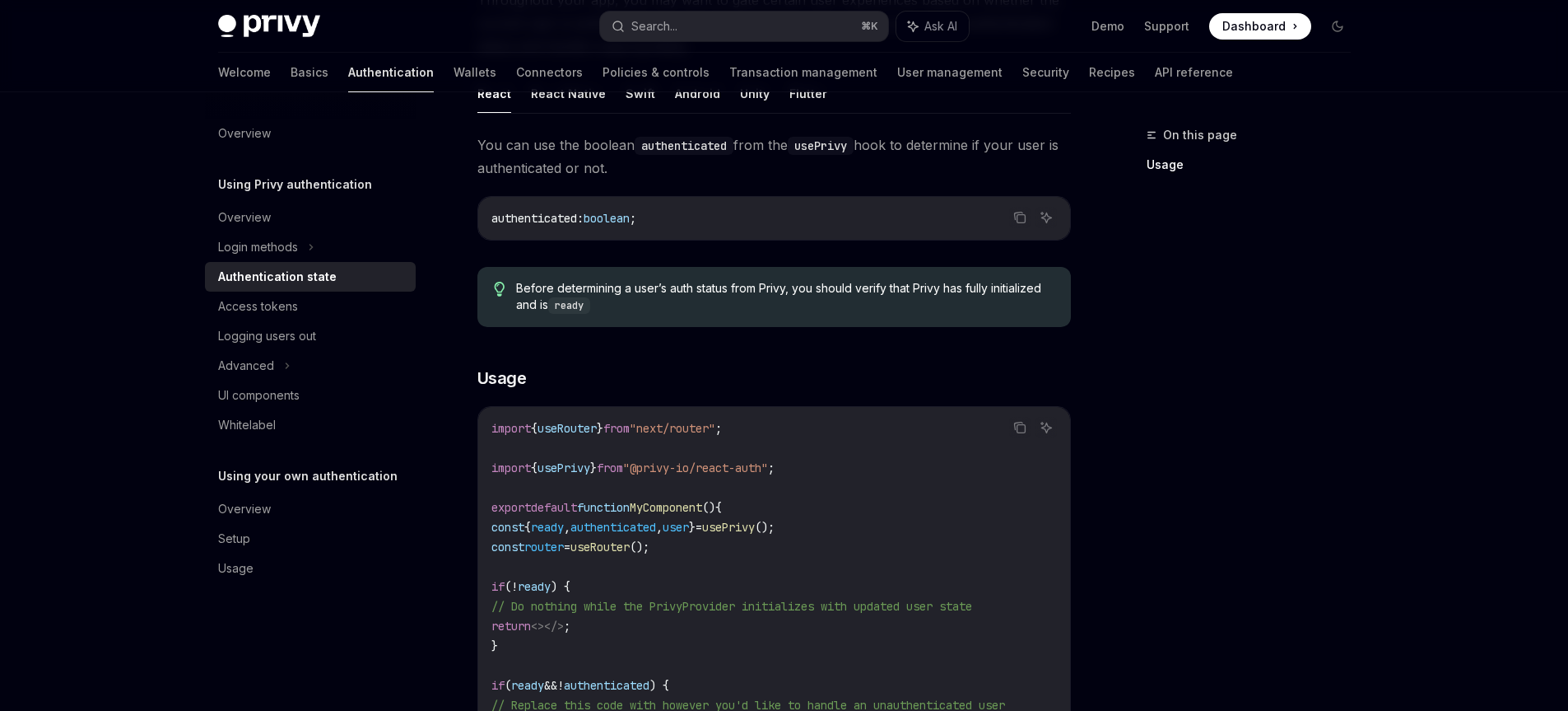
scroll to position [217, 0]
click at [265, 369] on div "Advanced" at bounding box center [245, 365] width 56 height 20
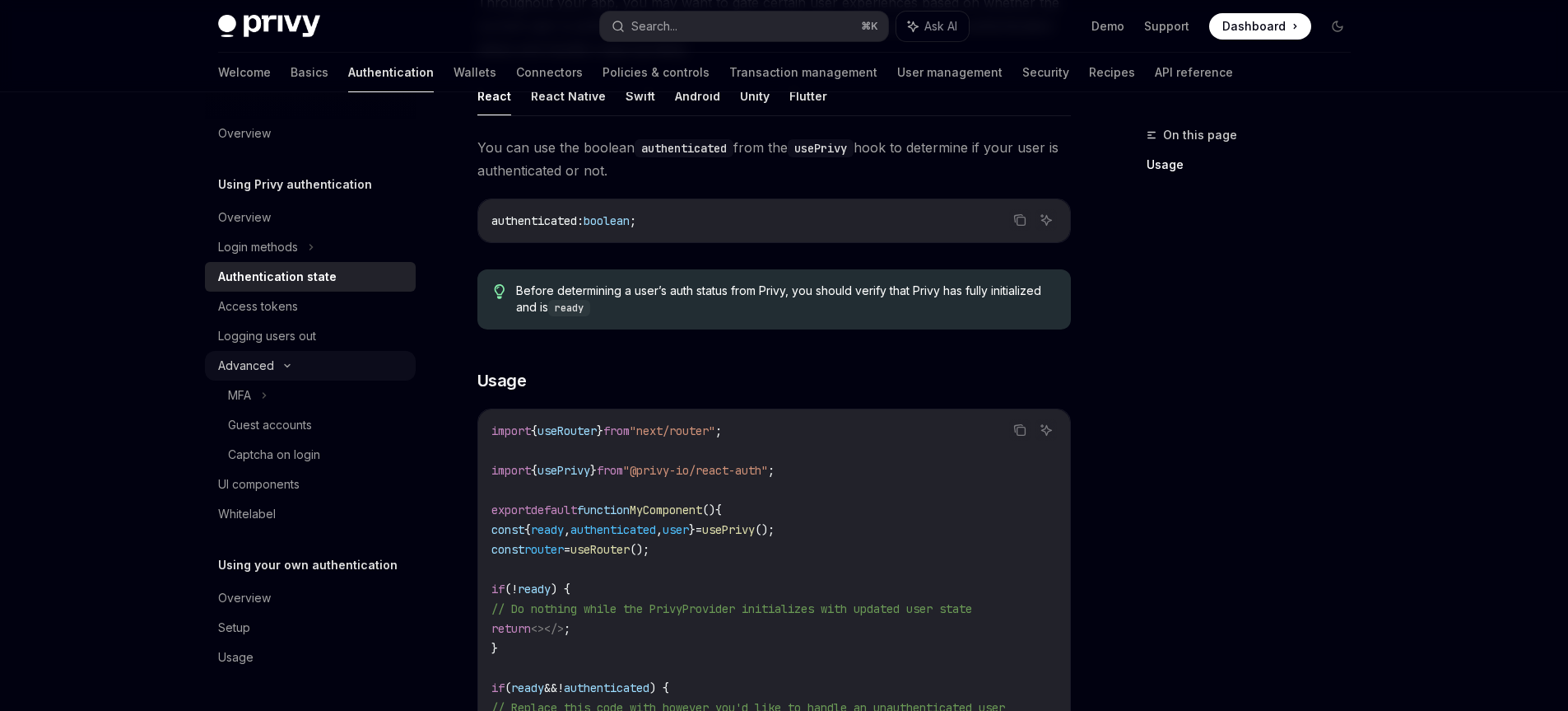
click at [265, 369] on div "Advanced" at bounding box center [245, 365] width 56 height 20
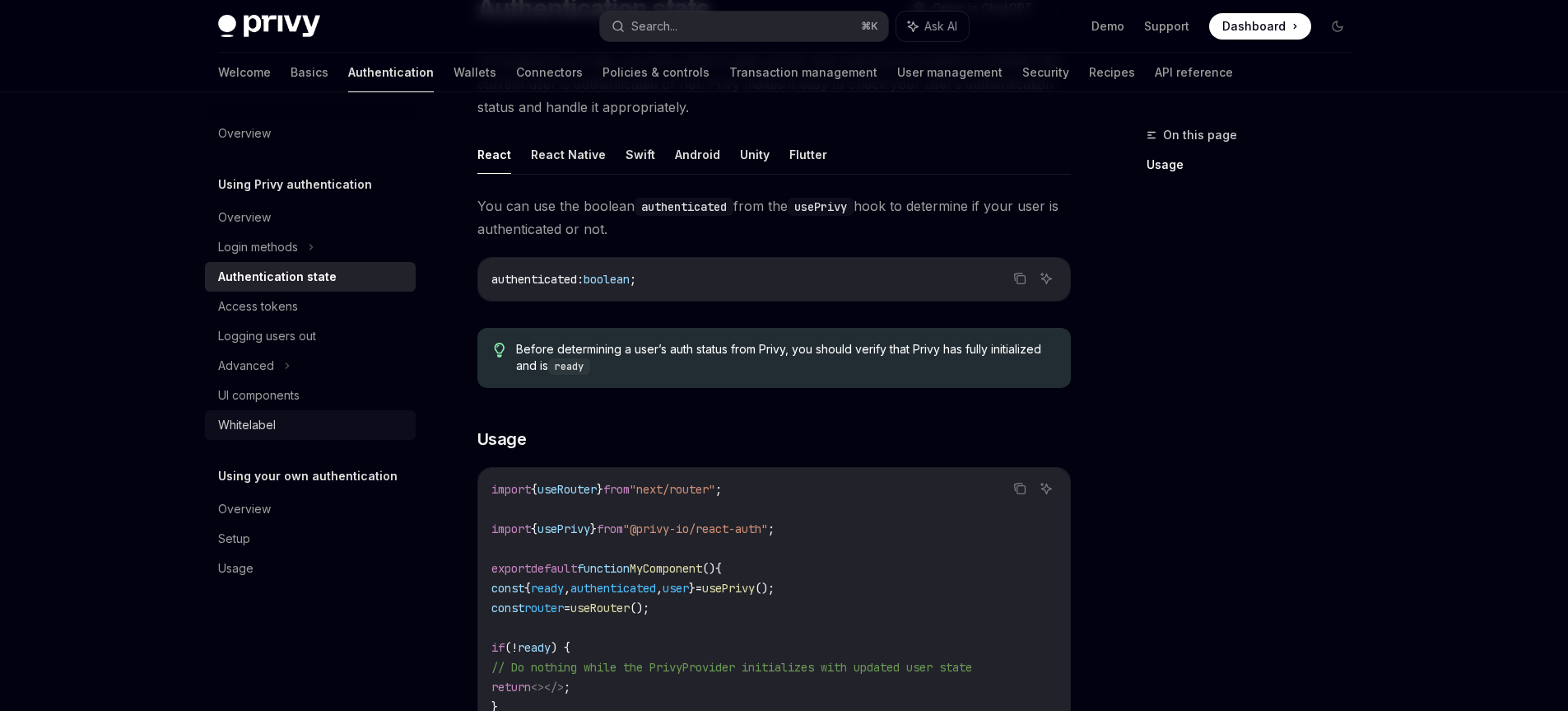
scroll to position [157, 0]
click at [347, 241] on div "Login methods" at bounding box center [310, 247] width 211 height 30
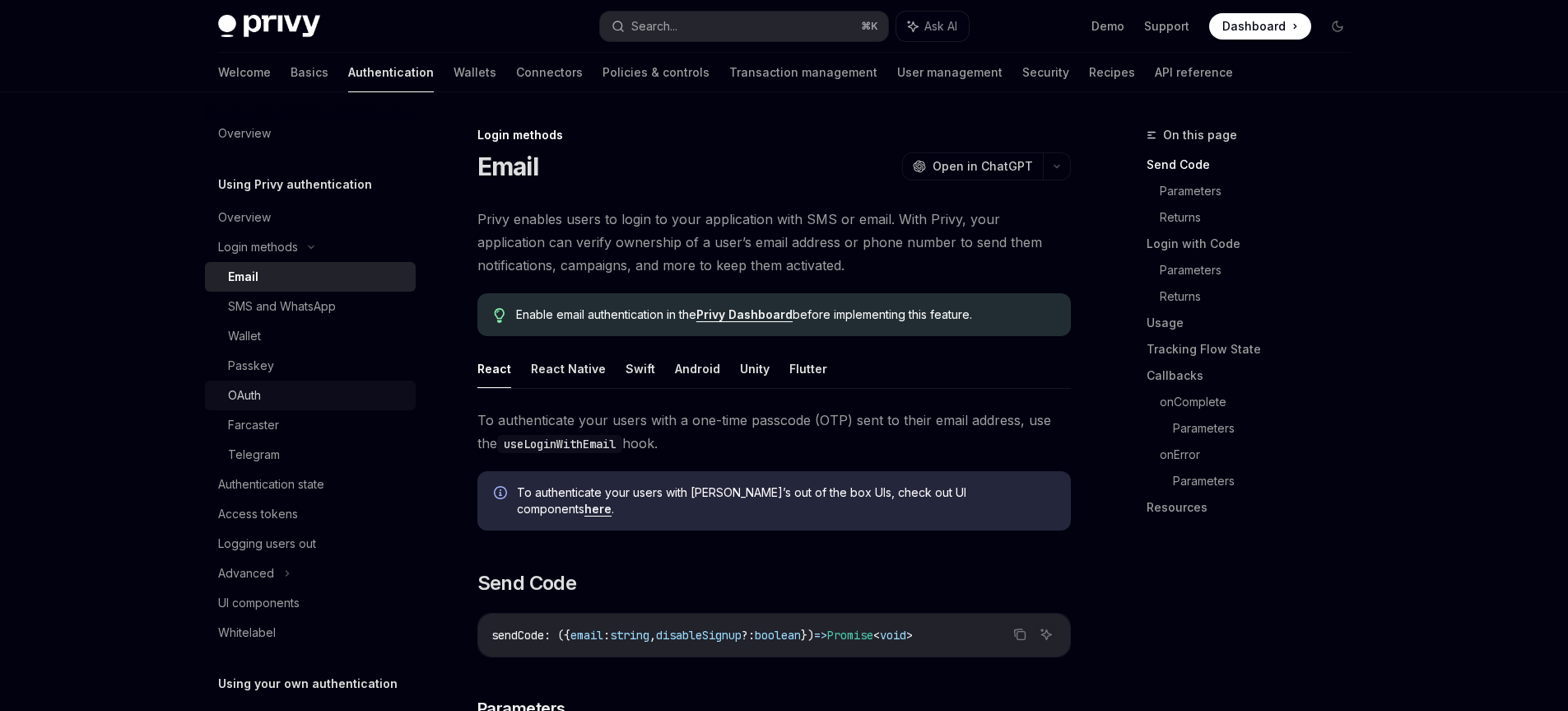
click at [287, 399] on div "OAuth" at bounding box center [317, 395] width 178 height 20
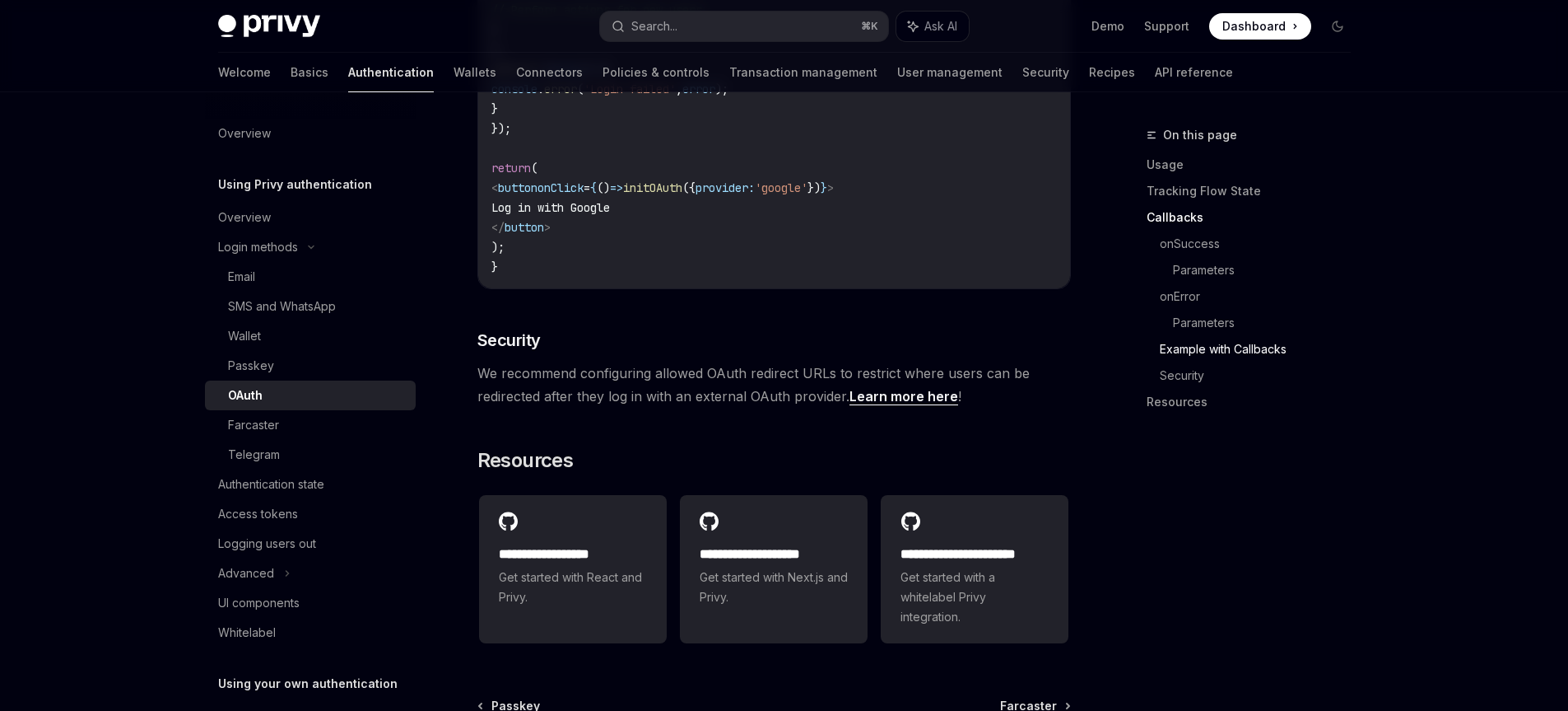
scroll to position [3479, 0]
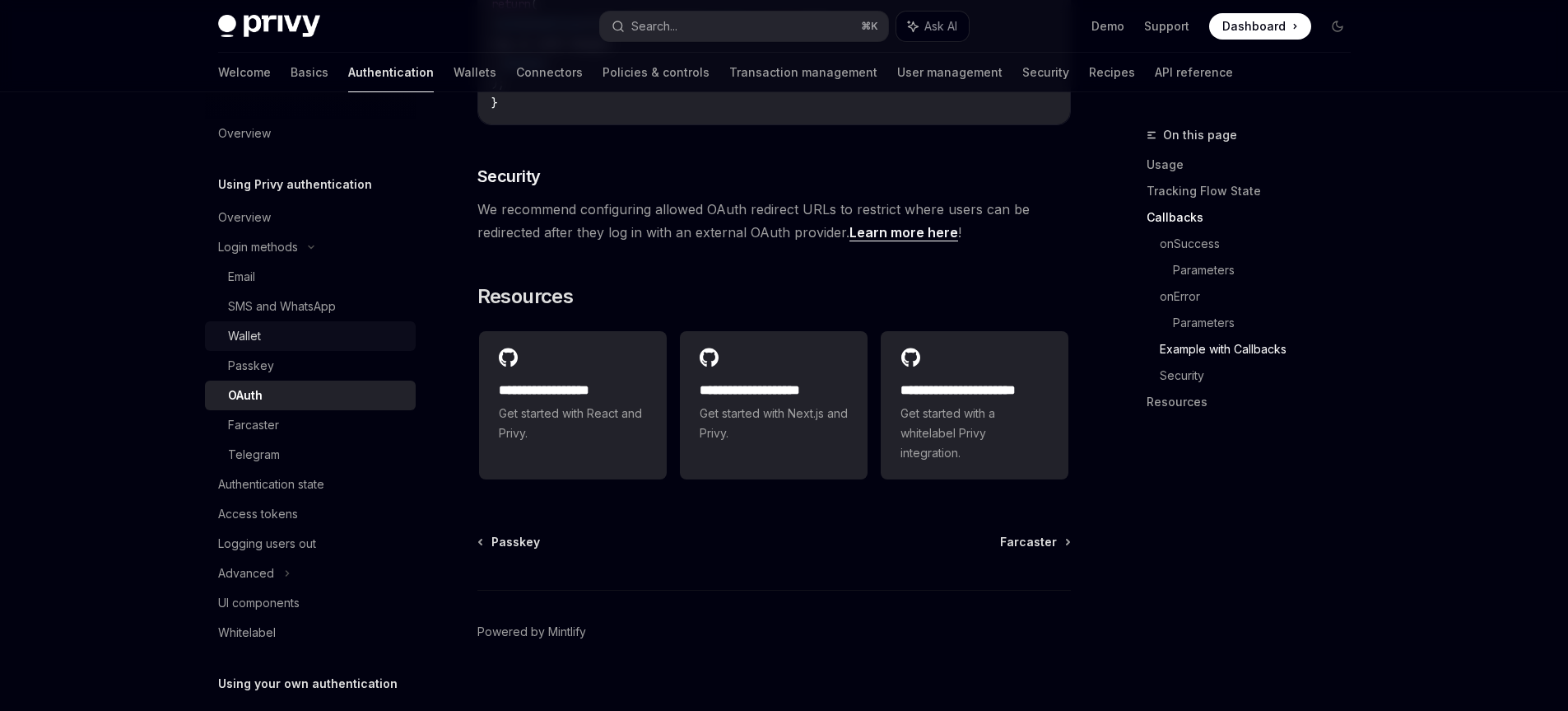
click at [254, 335] on div "Wallet" at bounding box center [245, 336] width 33 height 20
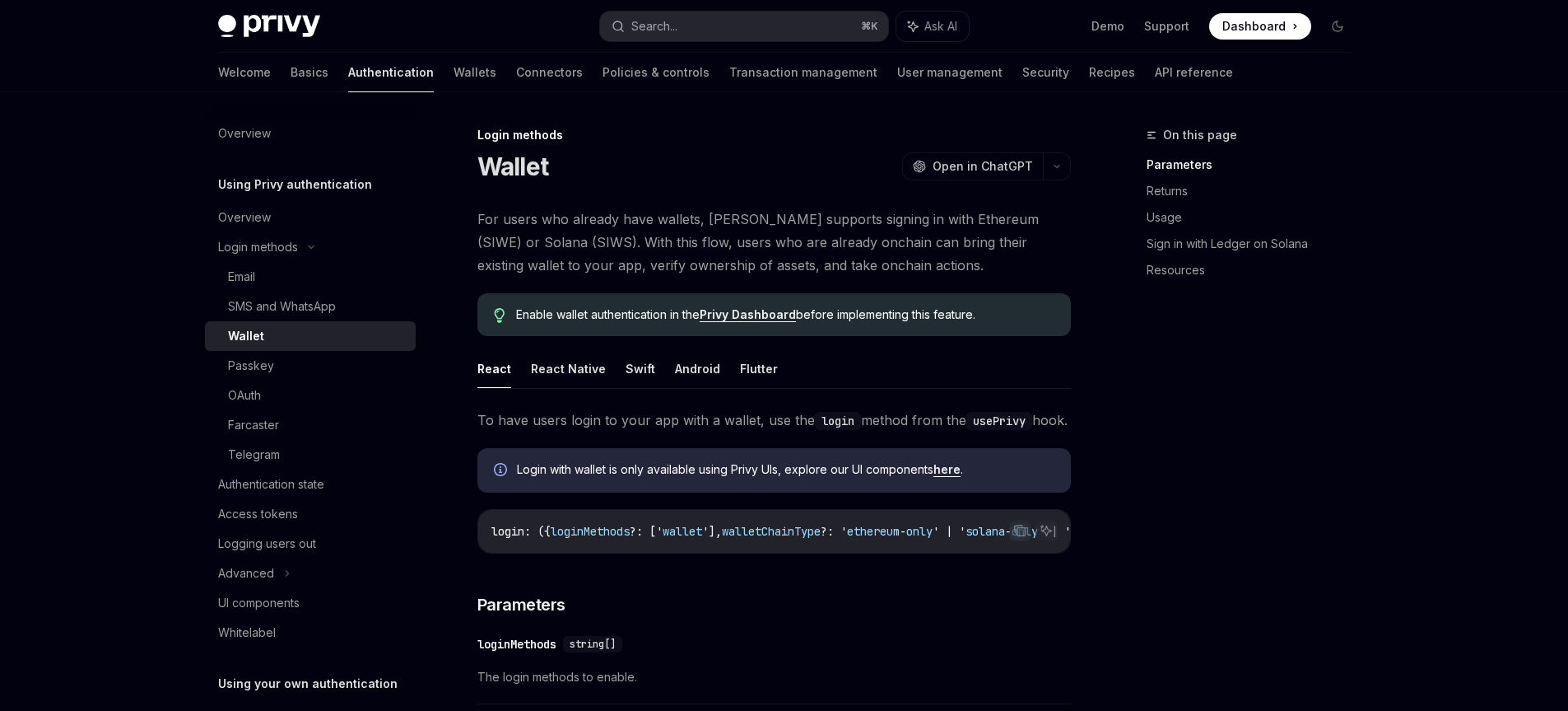
click at [267, 487] on div "Authentication state" at bounding box center [271, 484] width 107 height 20
type textarea "*"
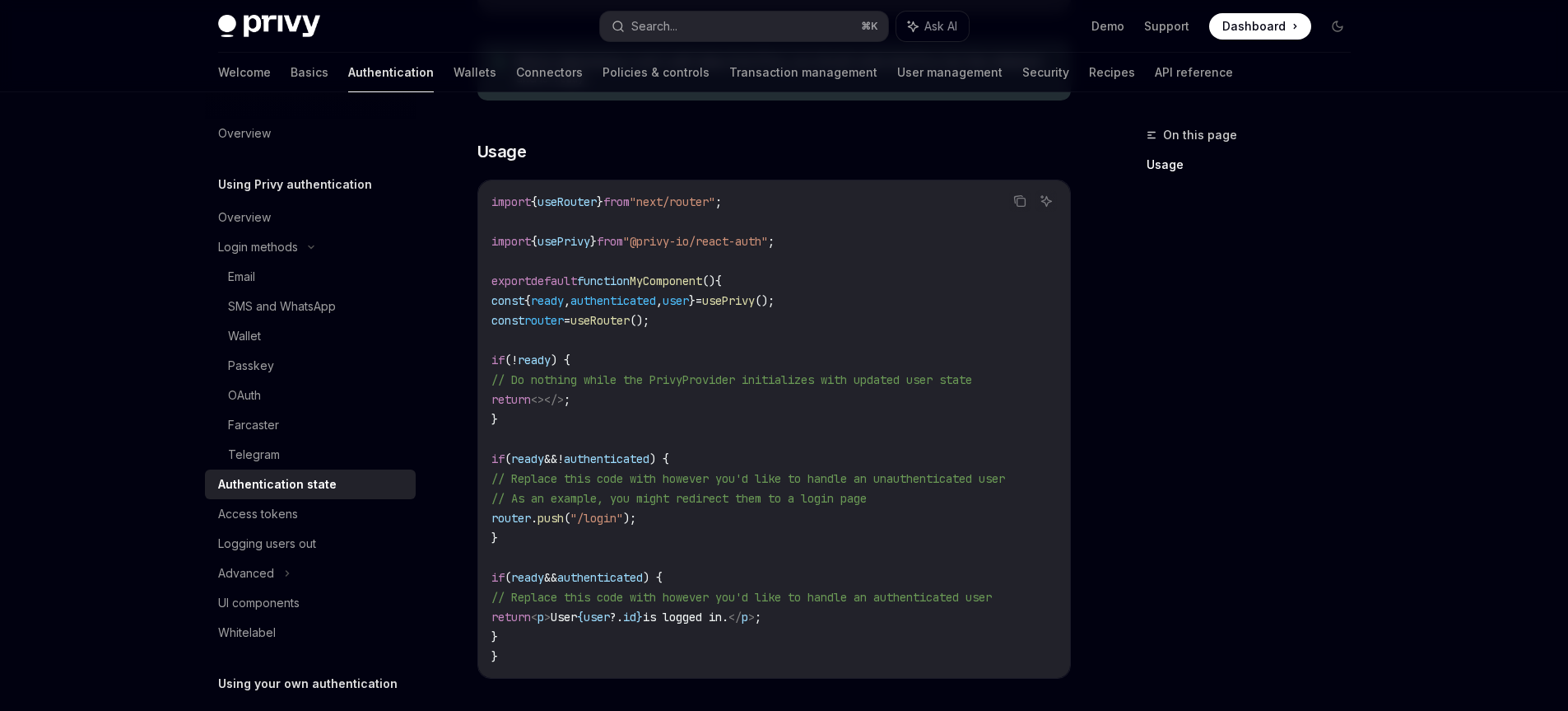
scroll to position [449, 0]
